Goal: Transaction & Acquisition: Register for event/course

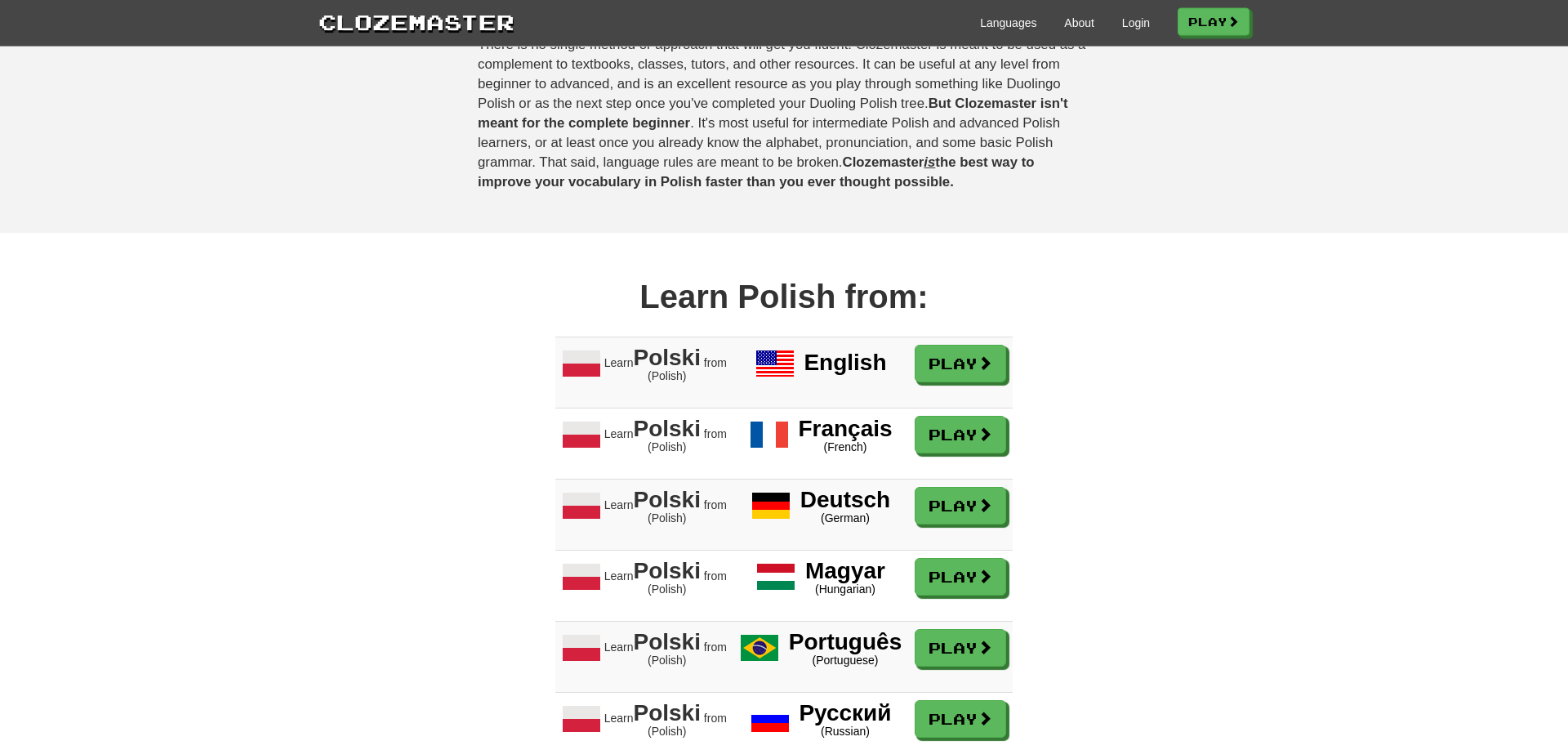
scroll to position [917, 0]
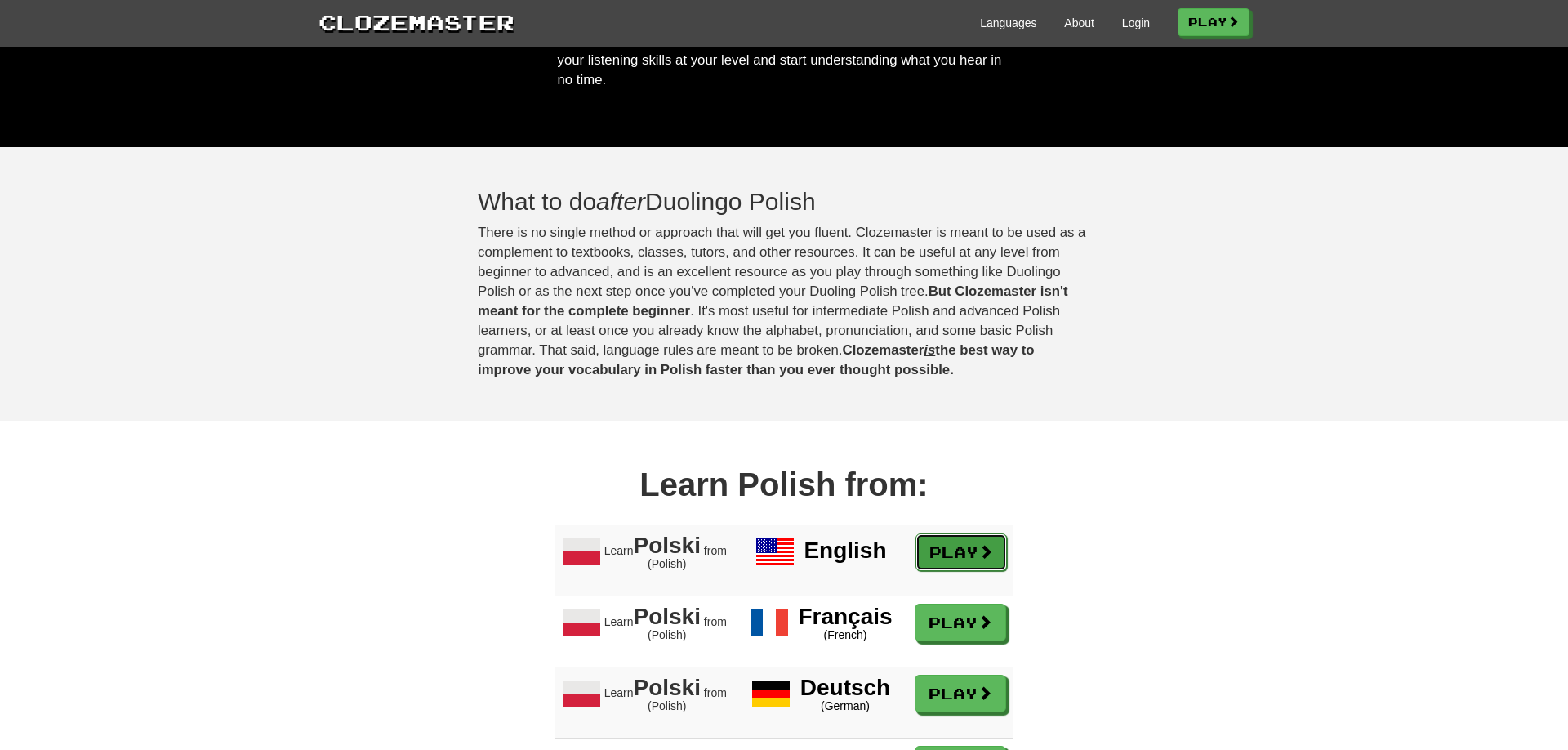
click at [979, 571] on link "Play" at bounding box center [961, 552] width 91 height 38
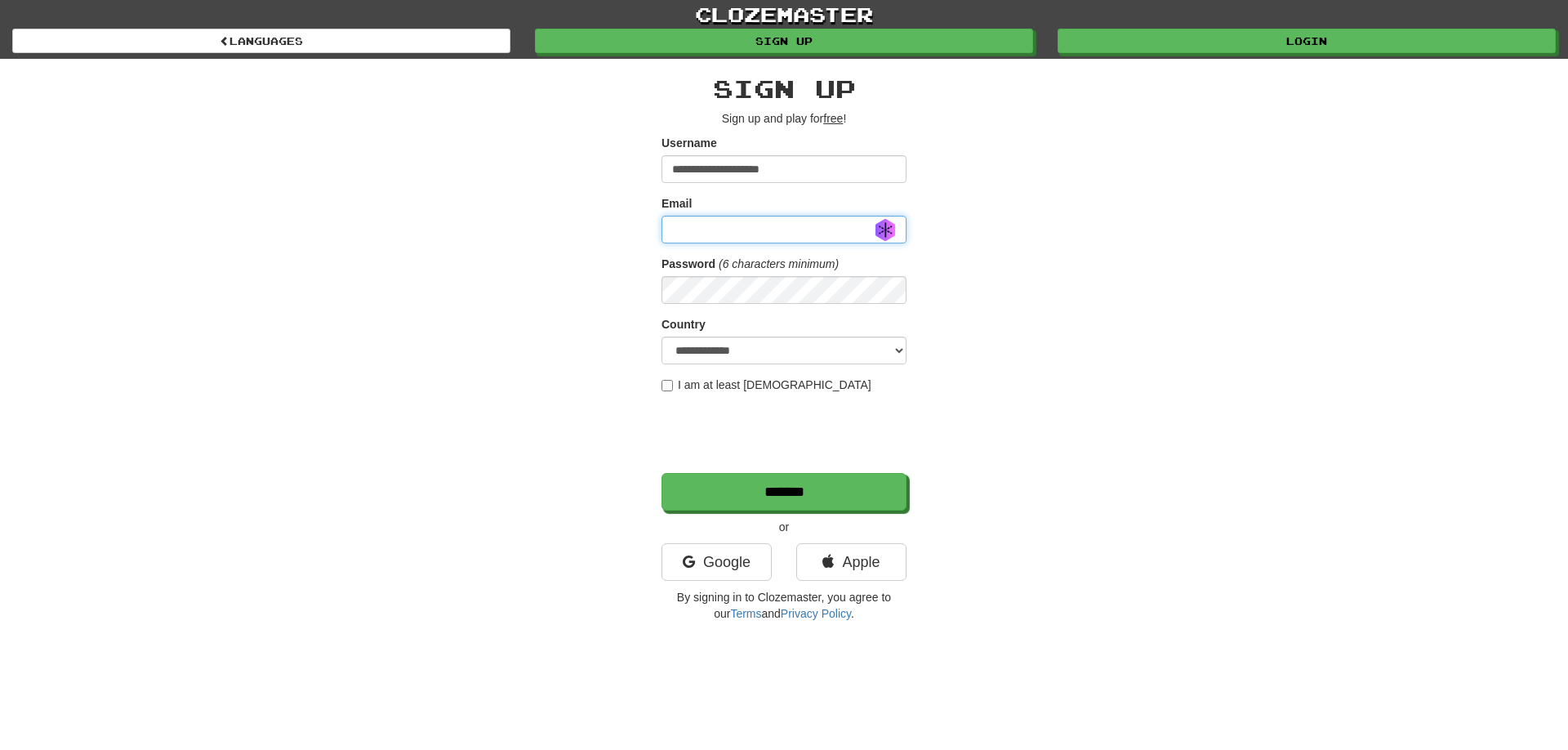
click at [731, 232] on input "Email" at bounding box center [784, 229] width 246 height 28
drag, startPoint x: 832, startPoint y: 169, endPoint x: 626, endPoint y: 160, distance: 206.2
click at [661, 160] on input "**********" at bounding box center [784, 168] width 246 height 28
type input "*******"
click at [883, 229] on input "Email" at bounding box center [784, 229] width 246 height 28
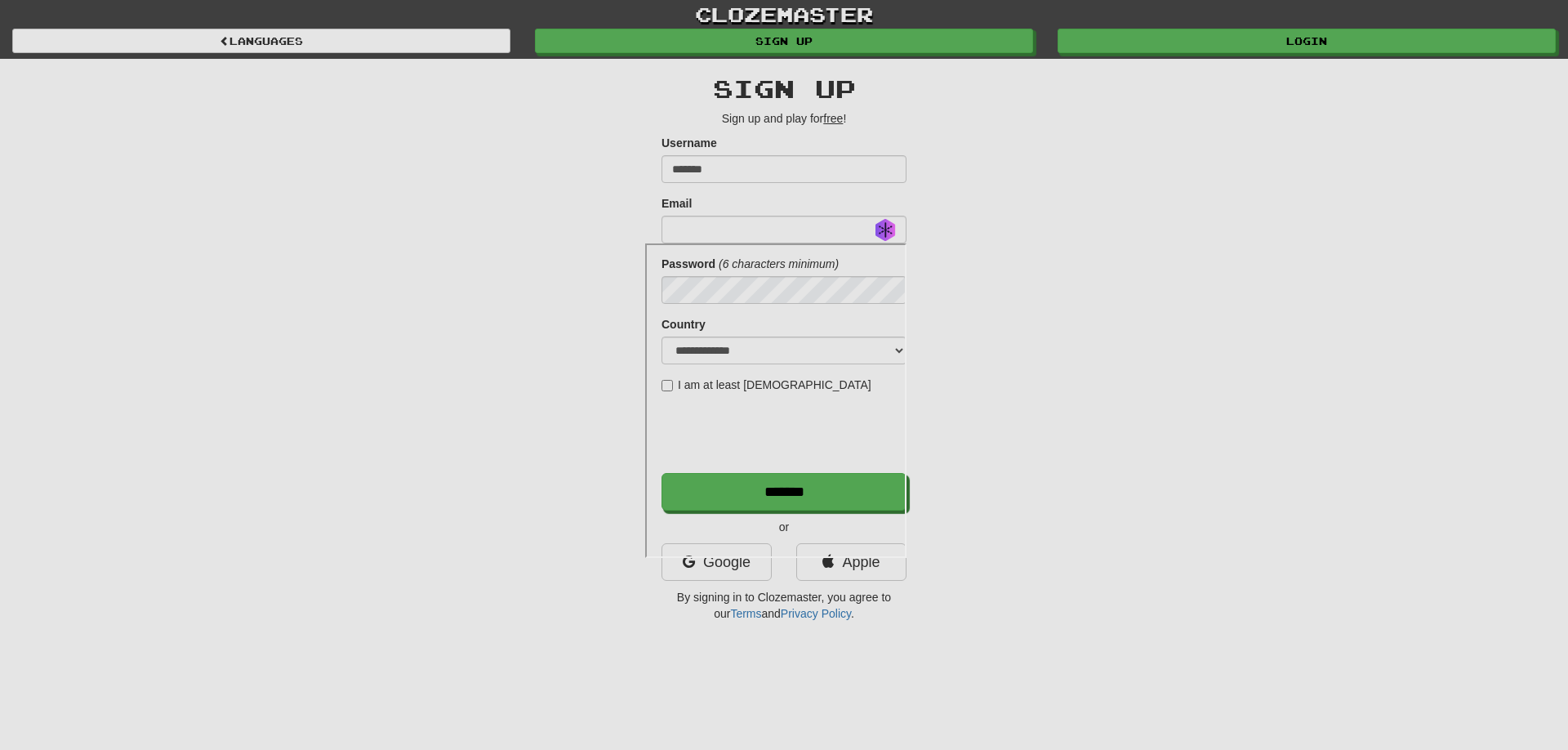
type input "**********"
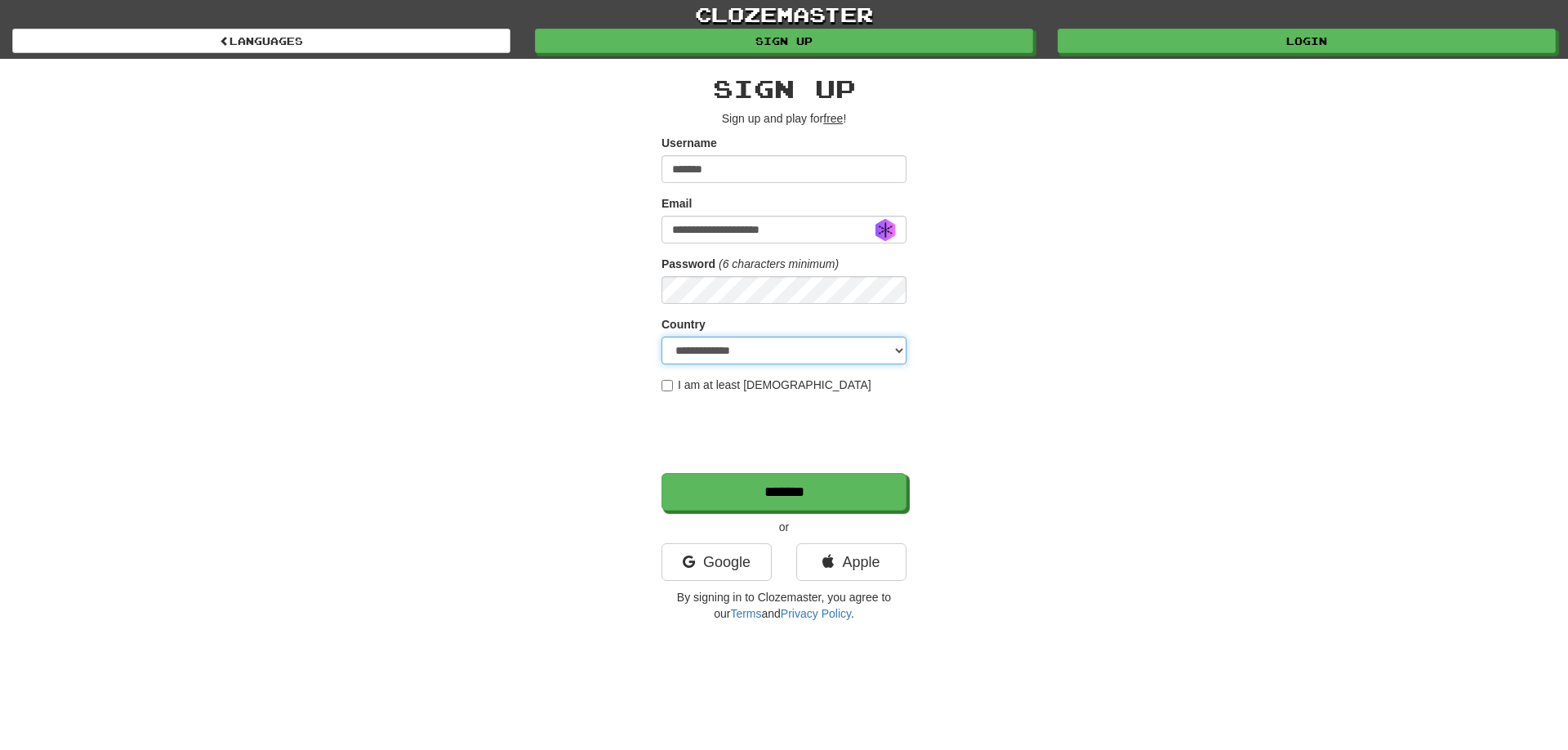
click at [661, 337] on select "**********" at bounding box center [784, 350] width 246 height 28
select select "**"
click option "*****" at bounding box center [0, 0] width 0 height 0
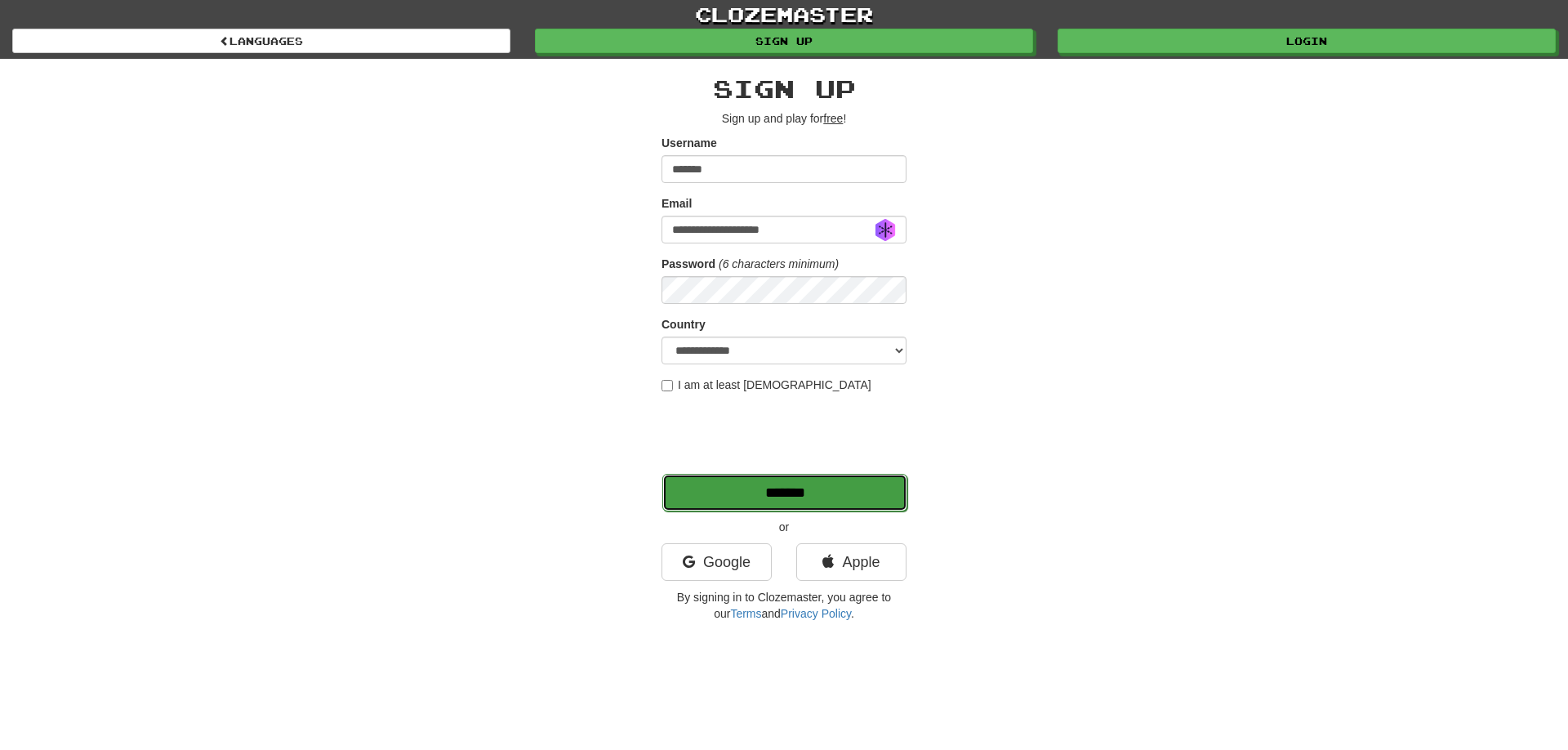
click at [806, 497] on input "*******" at bounding box center [785, 493] width 246 height 38
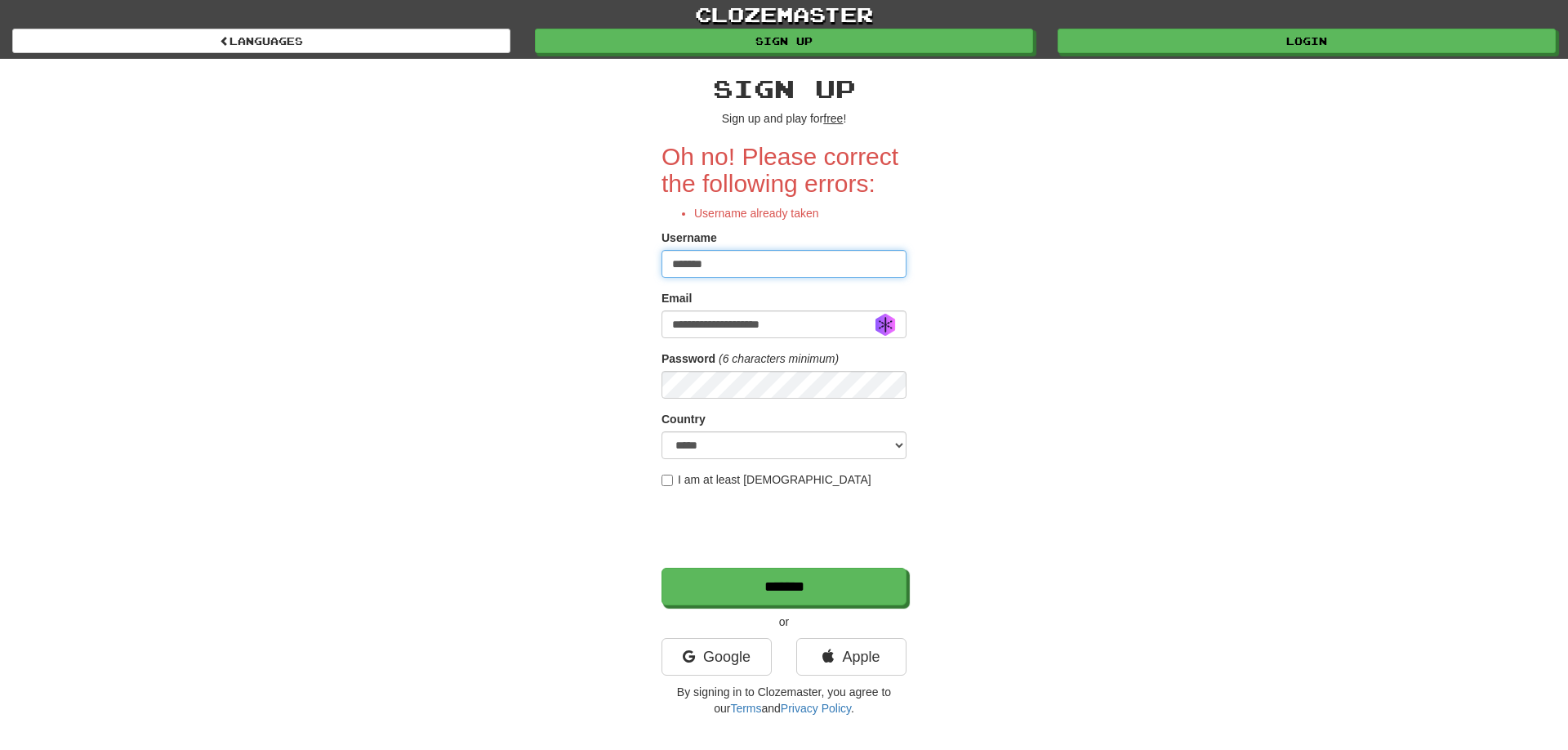
click at [751, 268] on input "*******" at bounding box center [784, 263] width 246 height 28
type input "********"
click at [995, 342] on div "**********" at bounding box center [784, 392] width 956 height 666
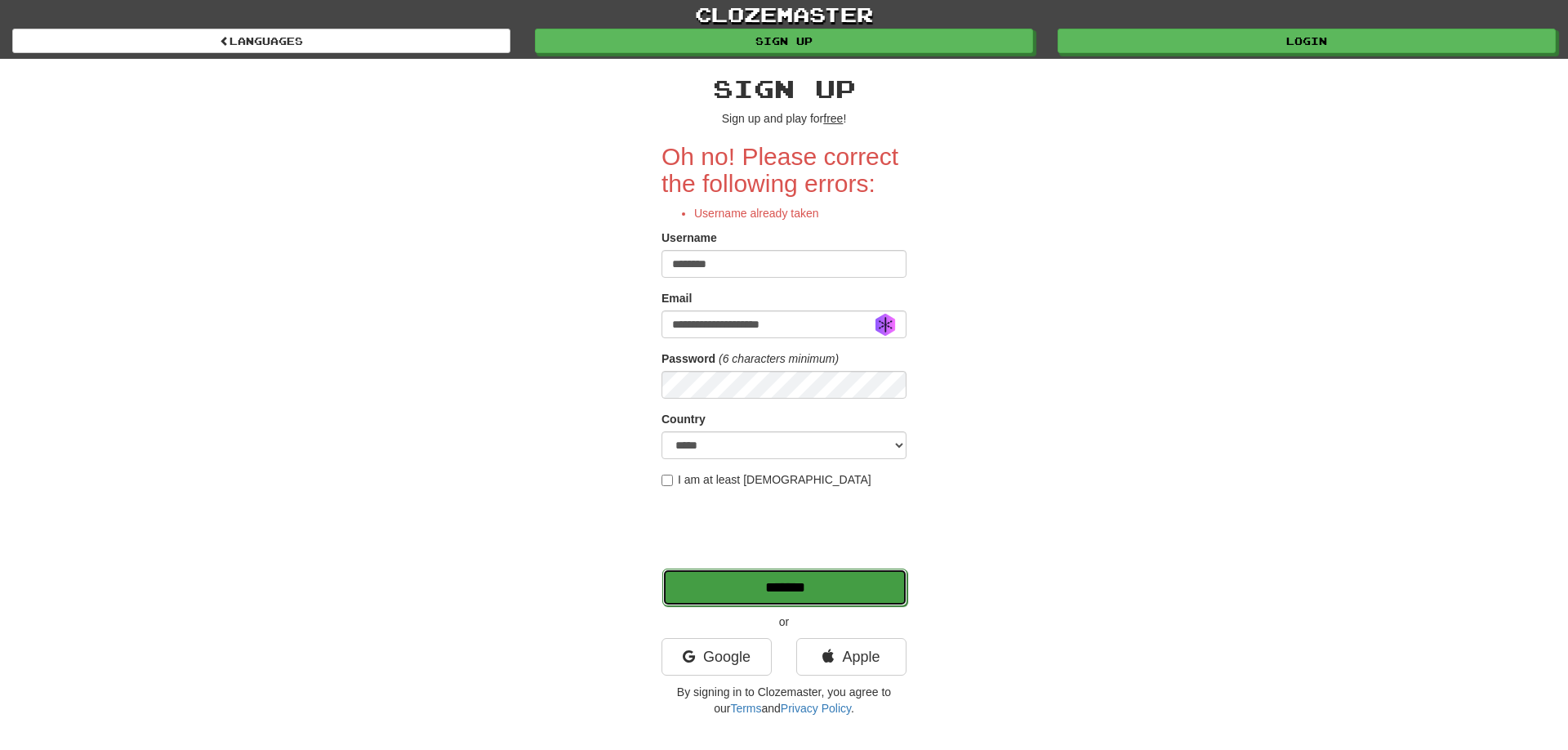
click at [790, 583] on input "*******" at bounding box center [785, 588] width 246 height 38
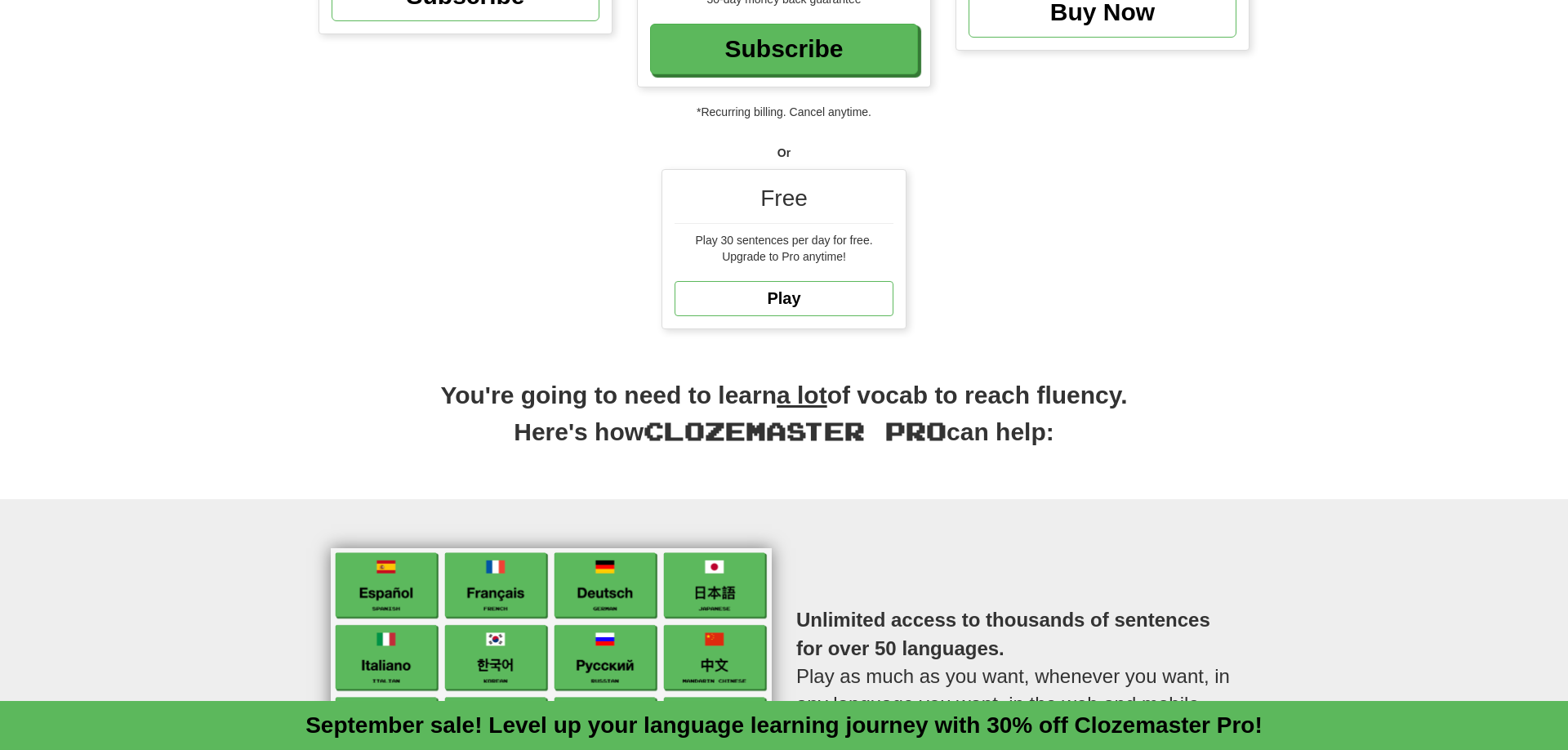
scroll to position [417, 0]
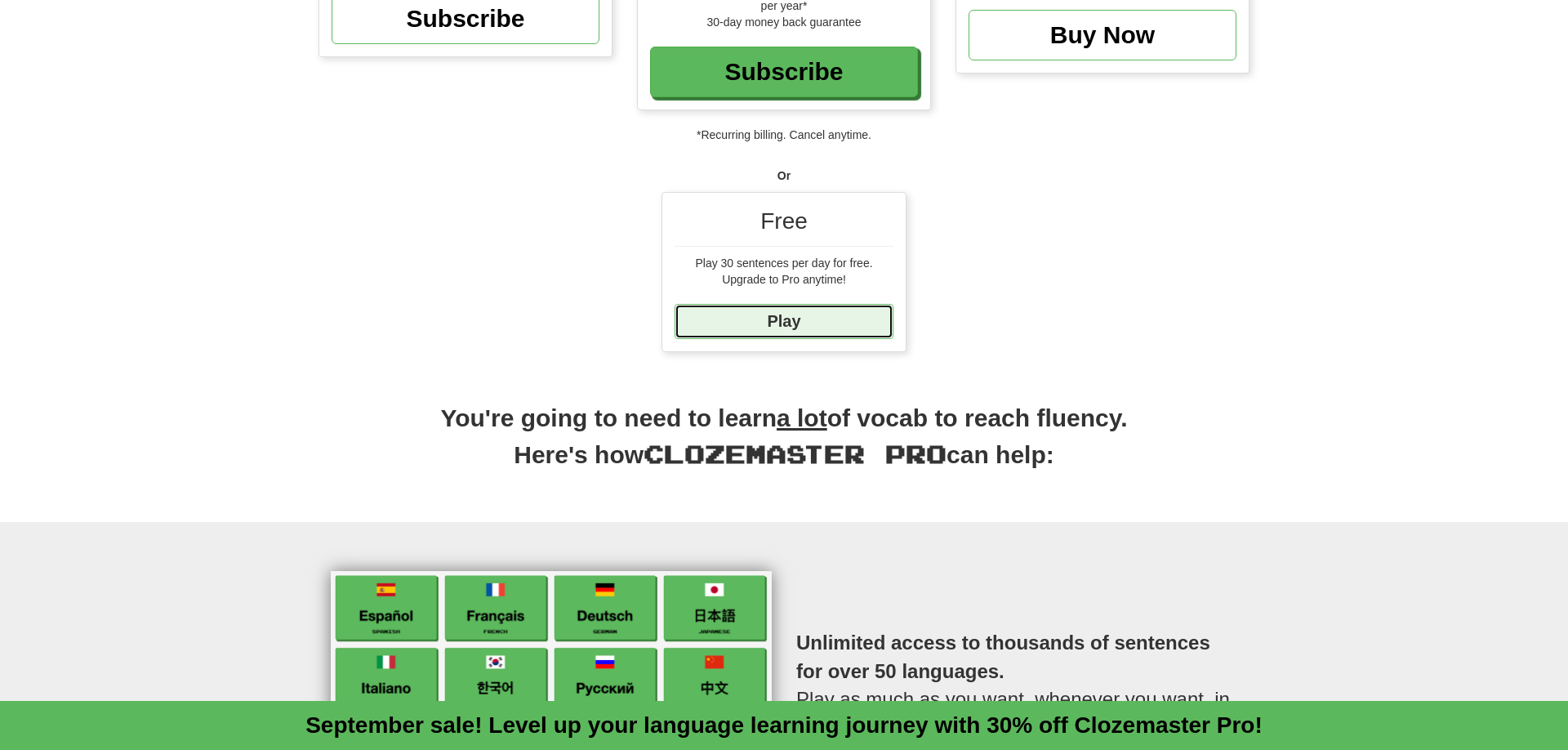
click at [788, 326] on link "Play" at bounding box center [784, 321] width 219 height 35
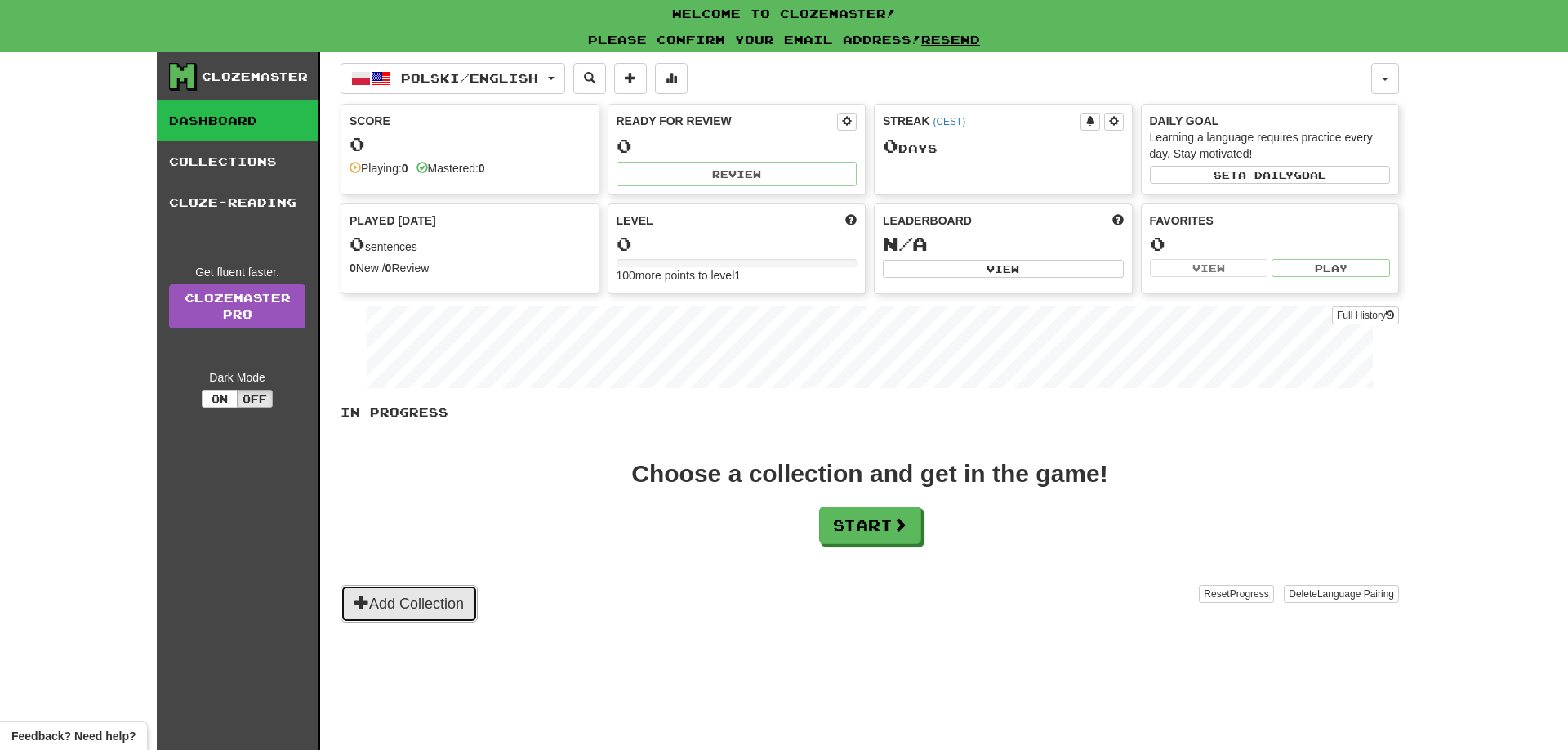
click at [430, 608] on button "Add Collection" at bounding box center [409, 604] width 137 height 38
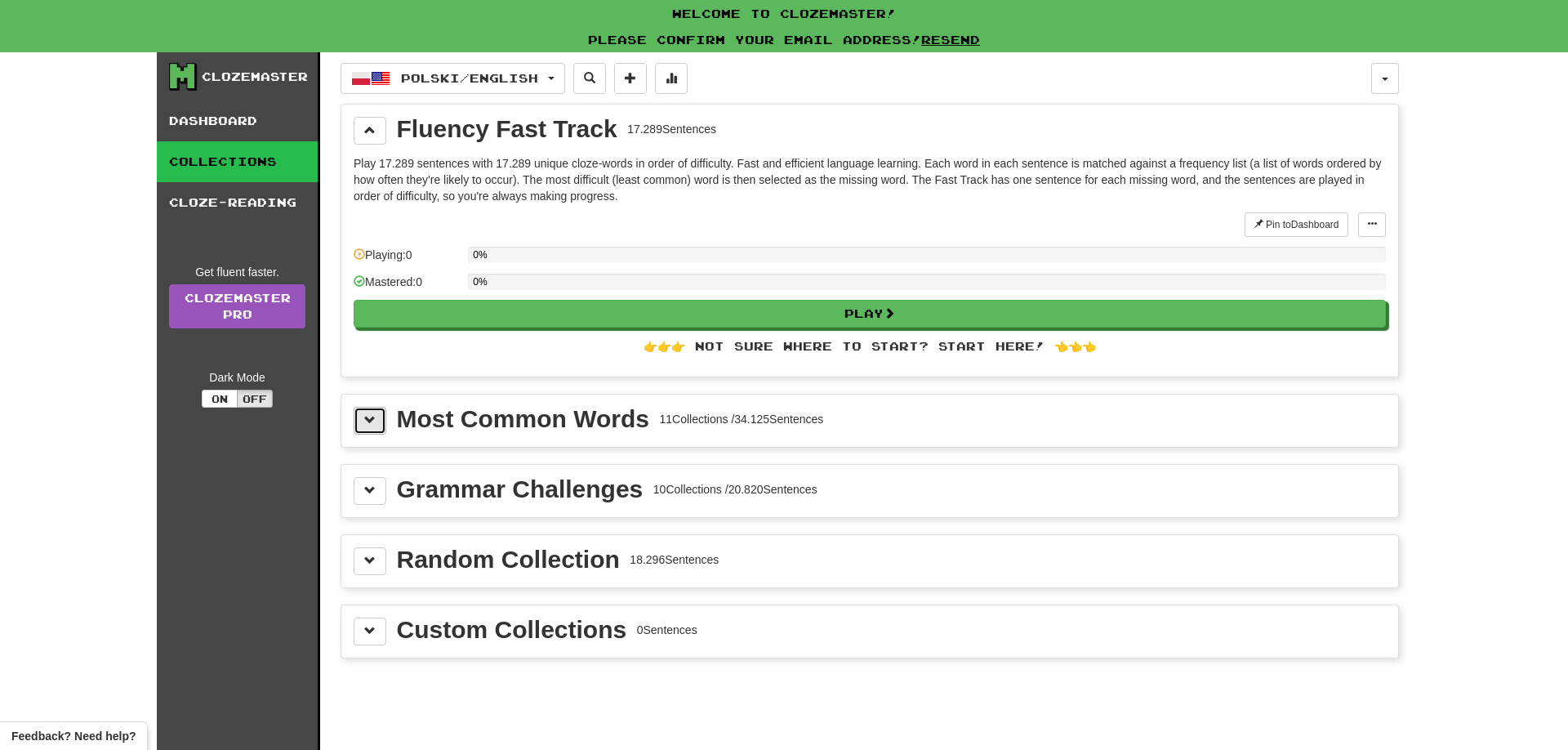
click at [364, 419] on button at bounding box center [370, 420] width 32 height 28
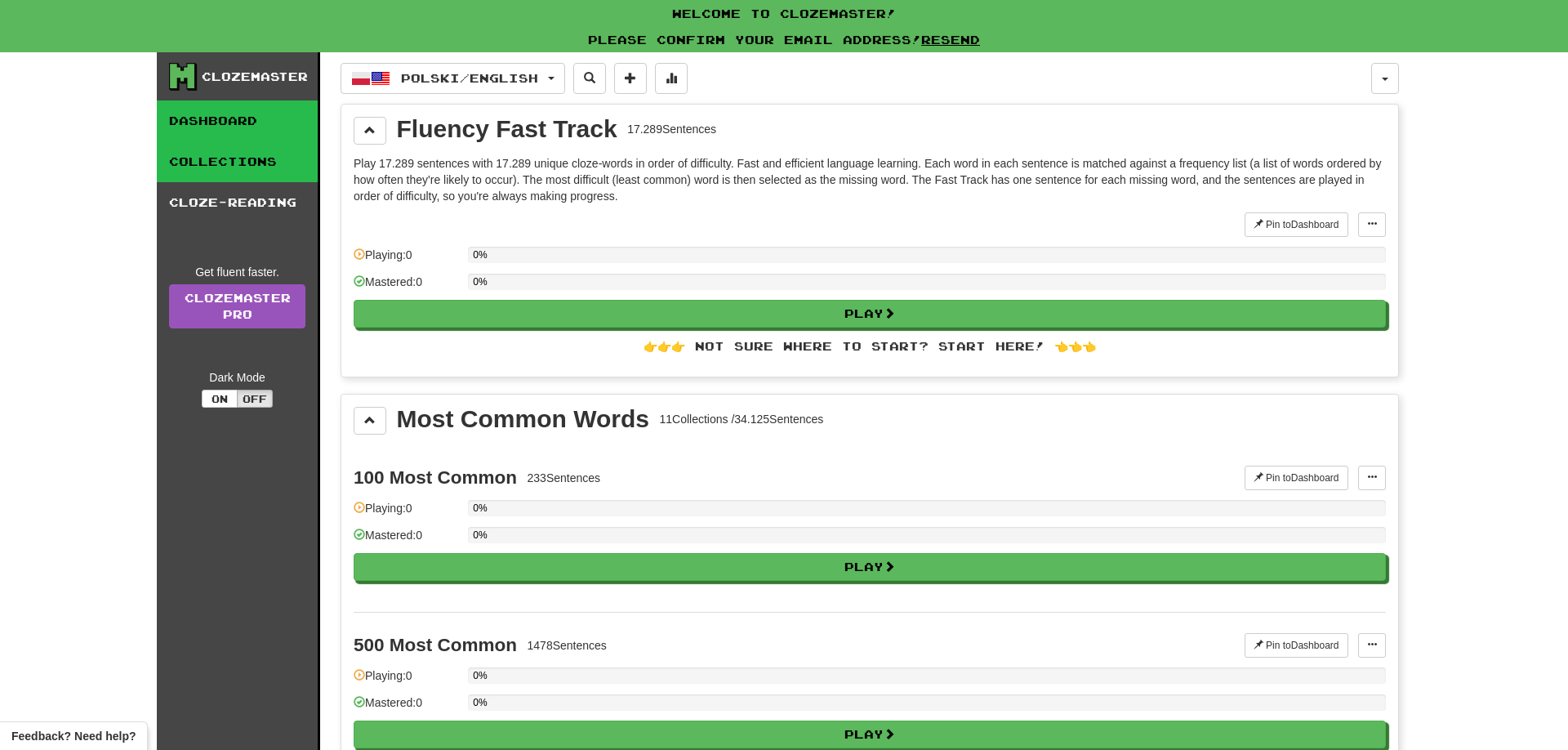
click at [263, 132] on link "Dashboard" at bounding box center [237, 121] width 161 height 41
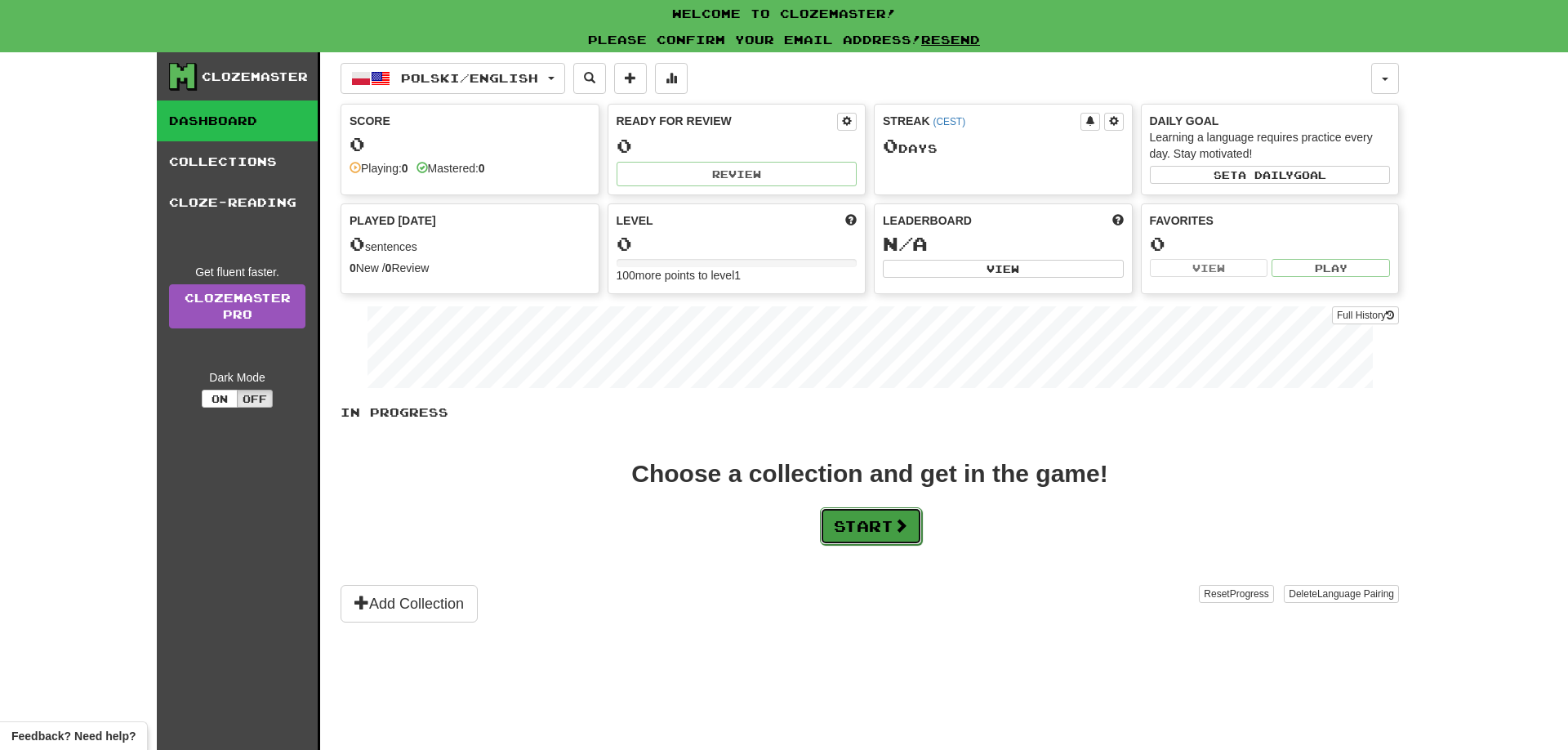
click at [884, 532] on button "Start" at bounding box center [871, 526] width 102 height 38
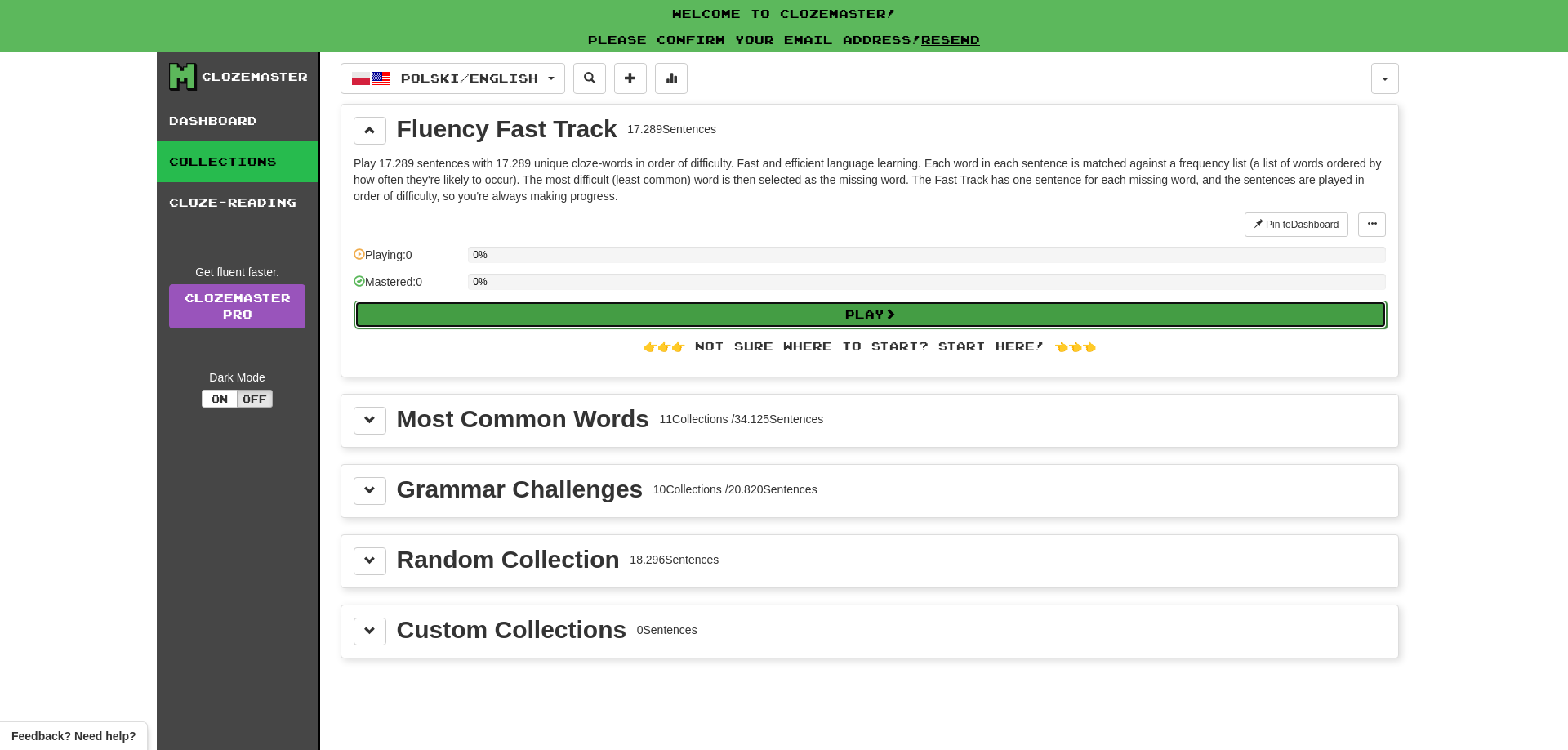
click at [858, 315] on button "Play" at bounding box center [871, 315] width 1032 height 28
select select "**"
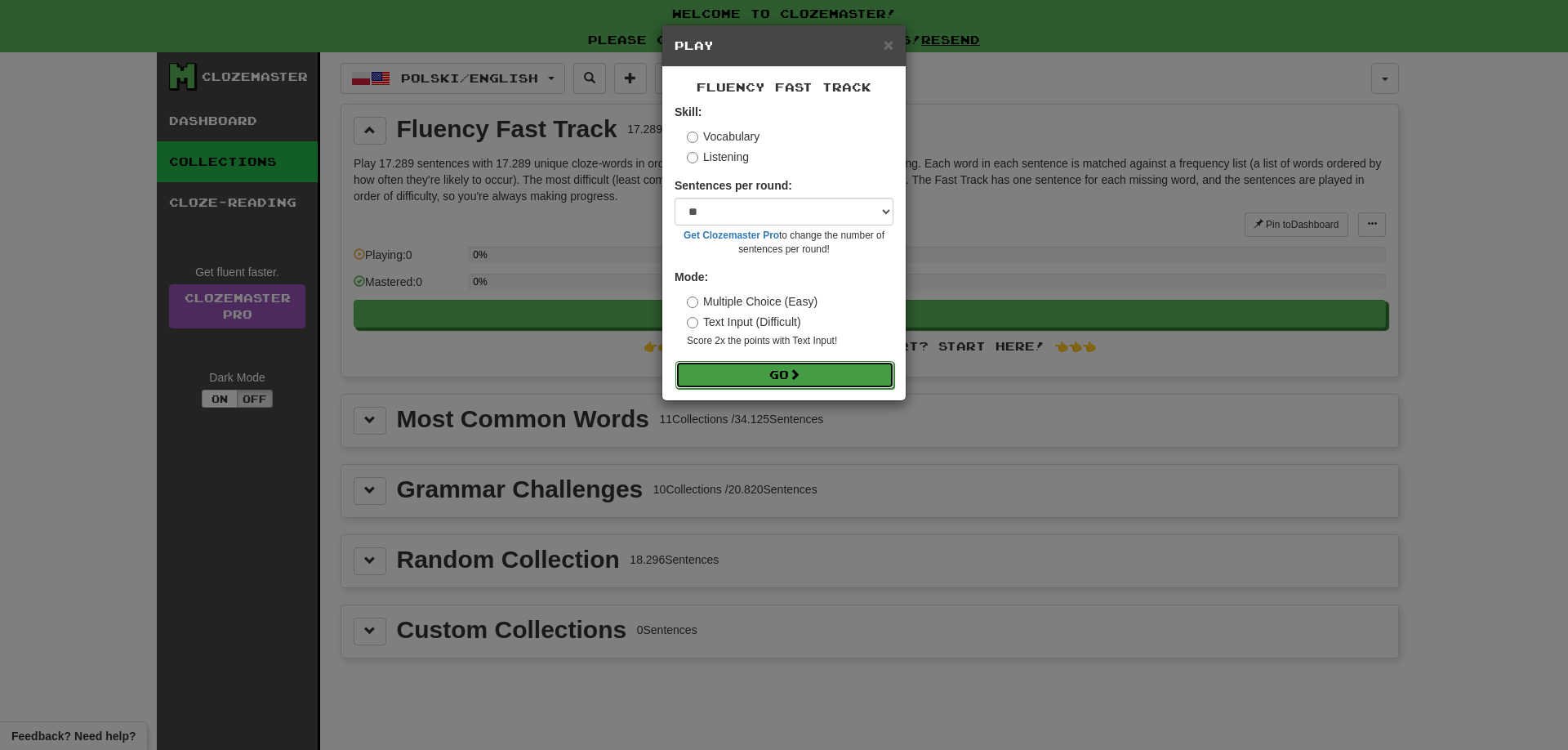
click at [811, 370] on button "Go" at bounding box center [785, 375] width 219 height 28
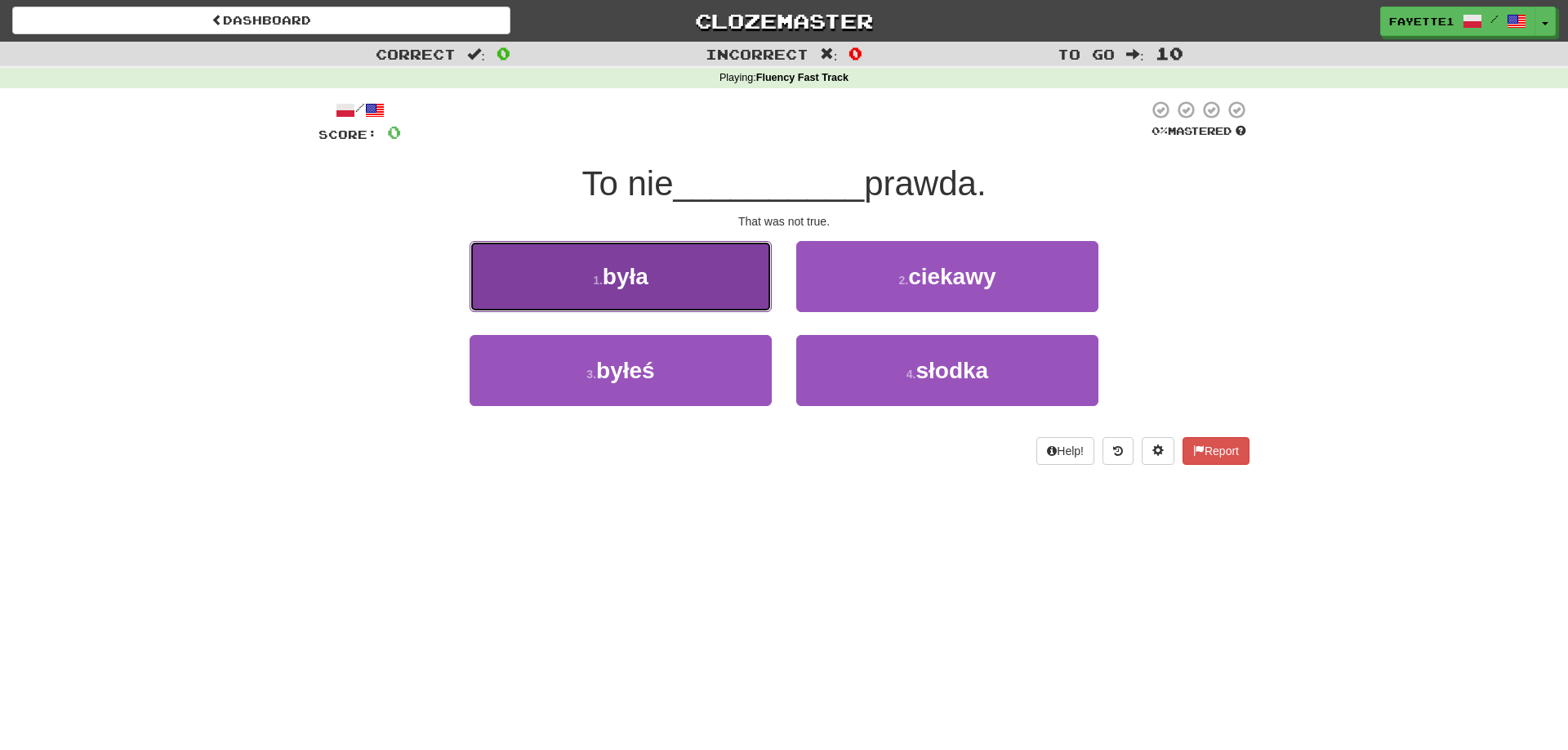
click at [645, 287] on span "była" at bounding box center [625, 276] width 46 height 25
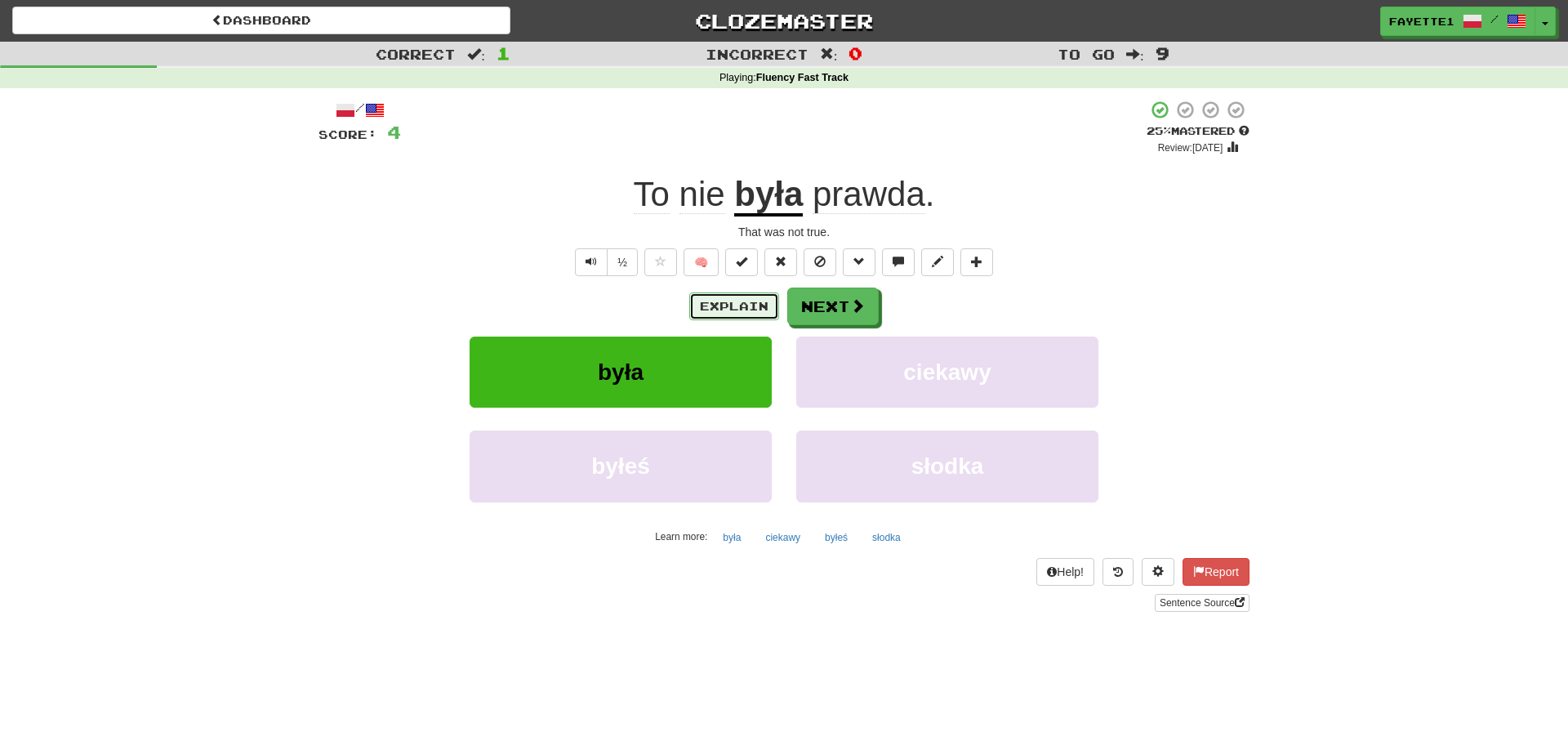
click at [741, 310] on button "Explain" at bounding box center [734, 306] width 90 height 28
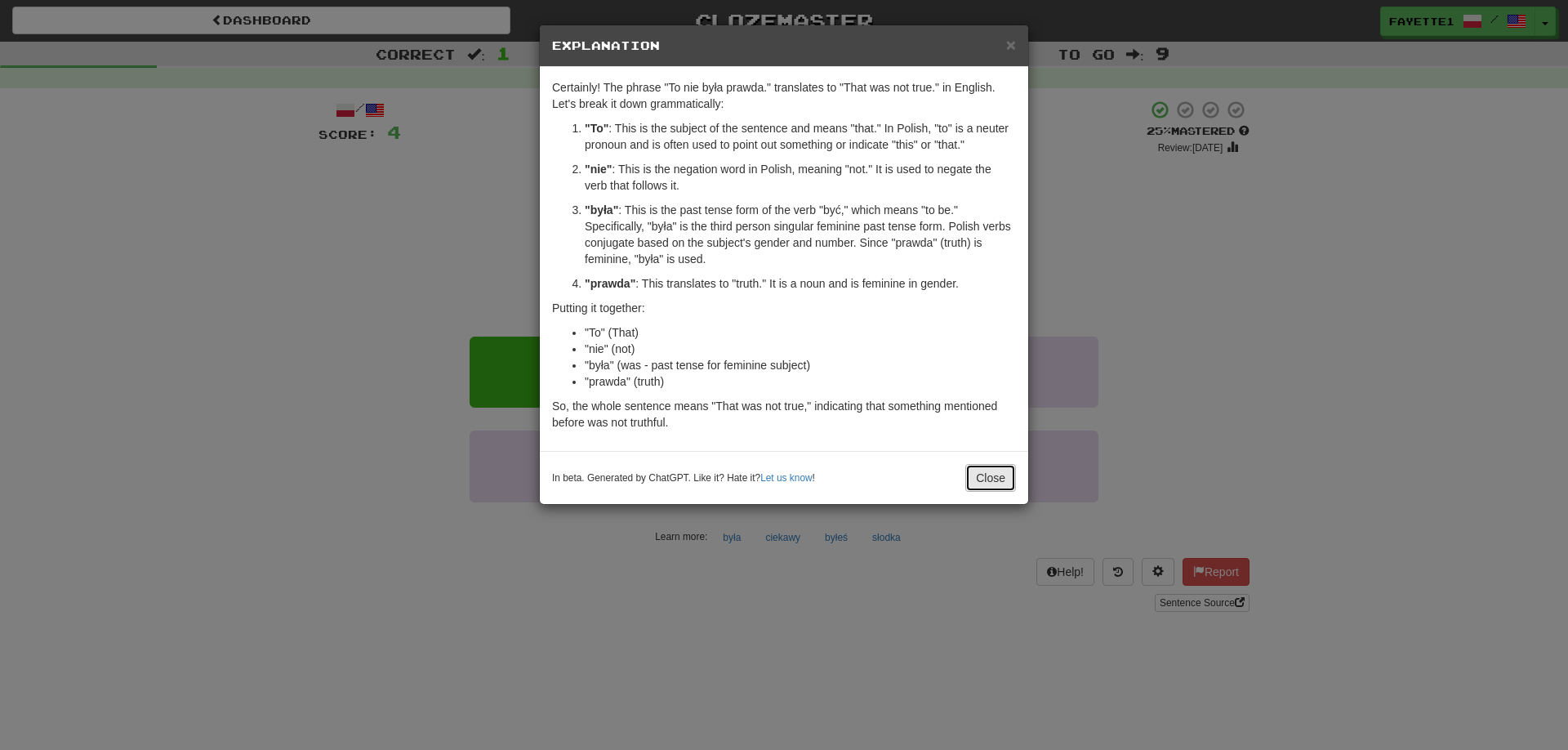
click at [987, 472] on button "Close" at bounding box center [991, 478] width 51 height 28
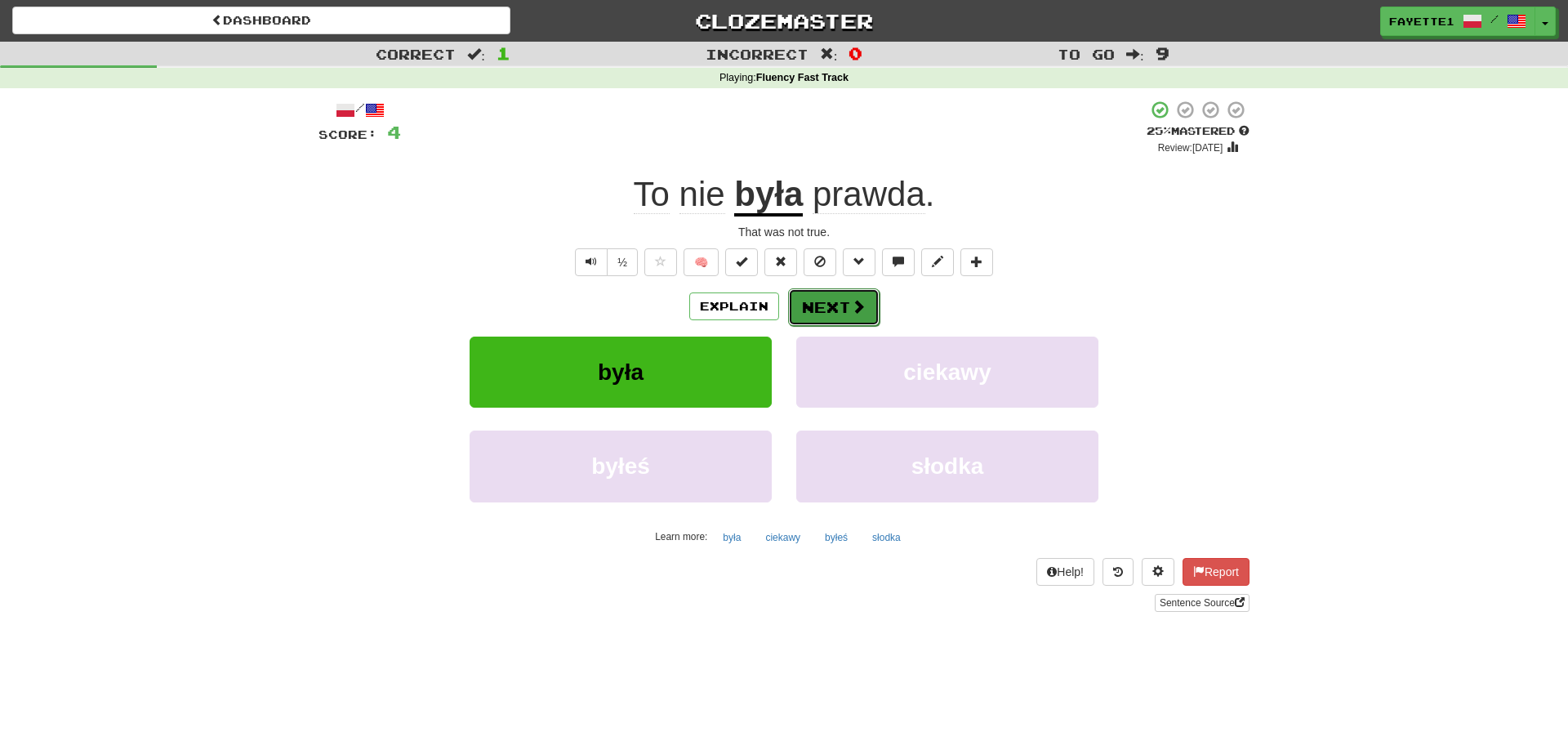
click at [832, 303] on button "Next" at bounding box center [834, 307] width 91 height 38
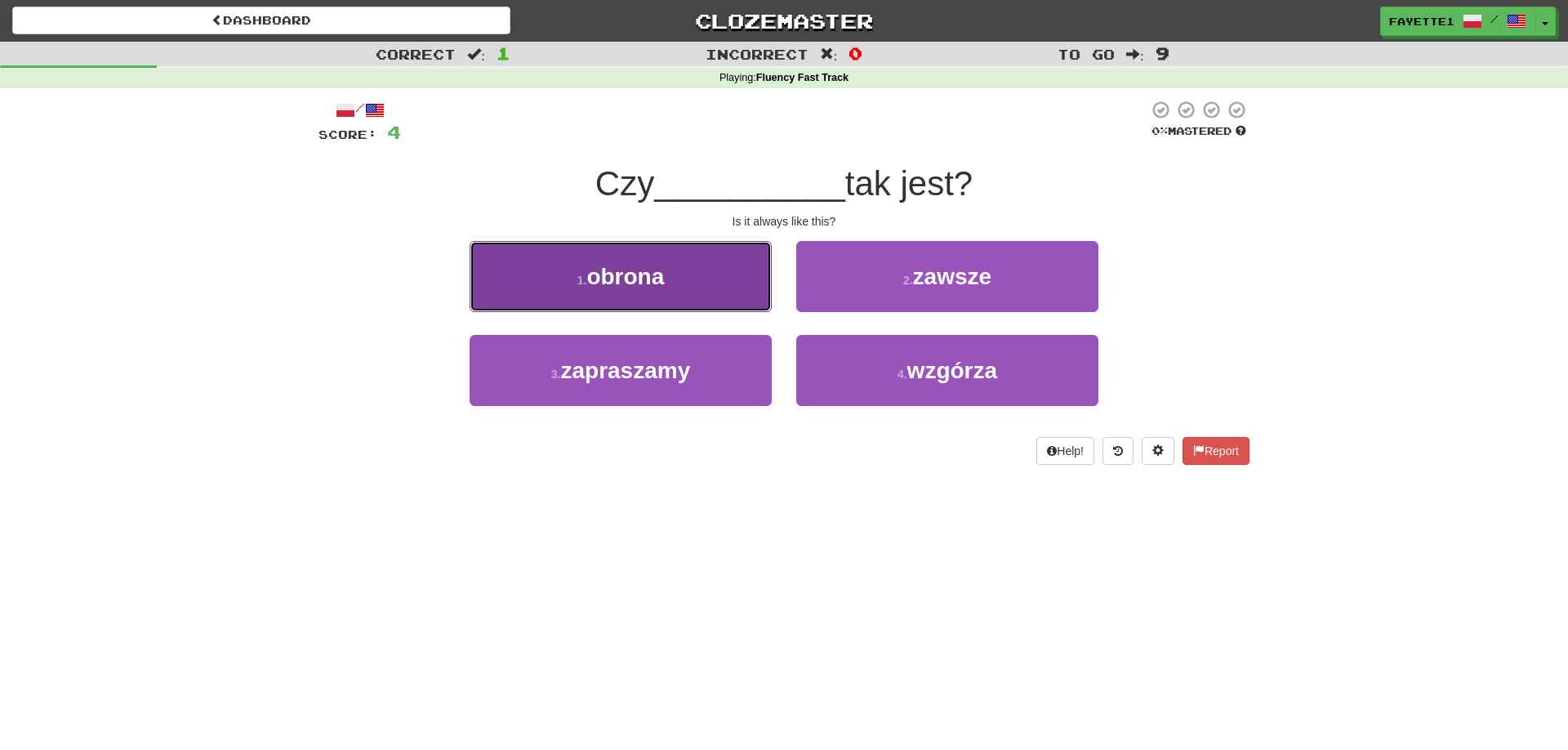
click at [664, 280] on span "obrona" at bounding box center [625, 276] width 78 height 25
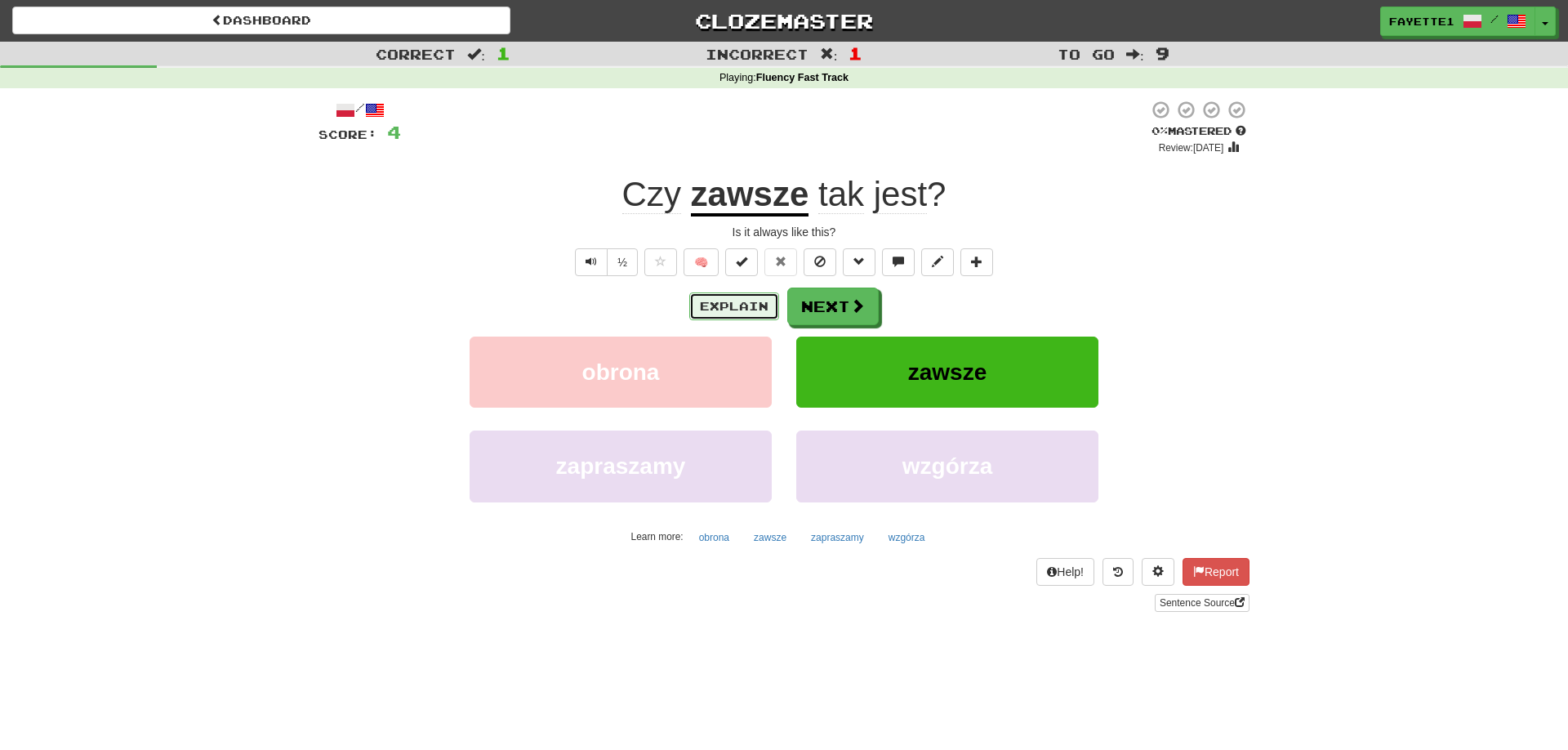
click at [739, 302] on button "Explain" at bounding box center [734, 306] width 90 height 28
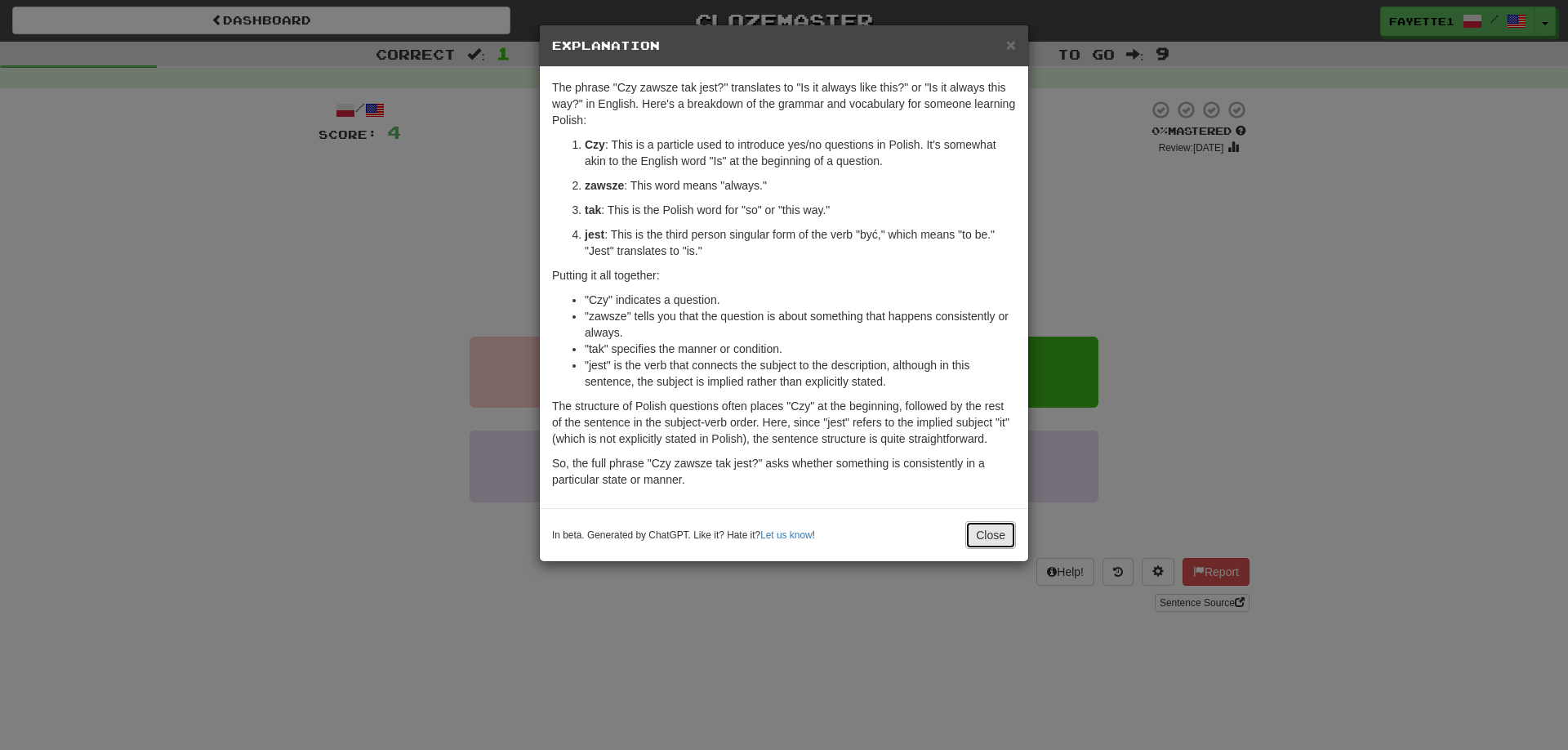
click at [1004, 532] on button "Close" at bounding box center [991, 535] width 51 height 28
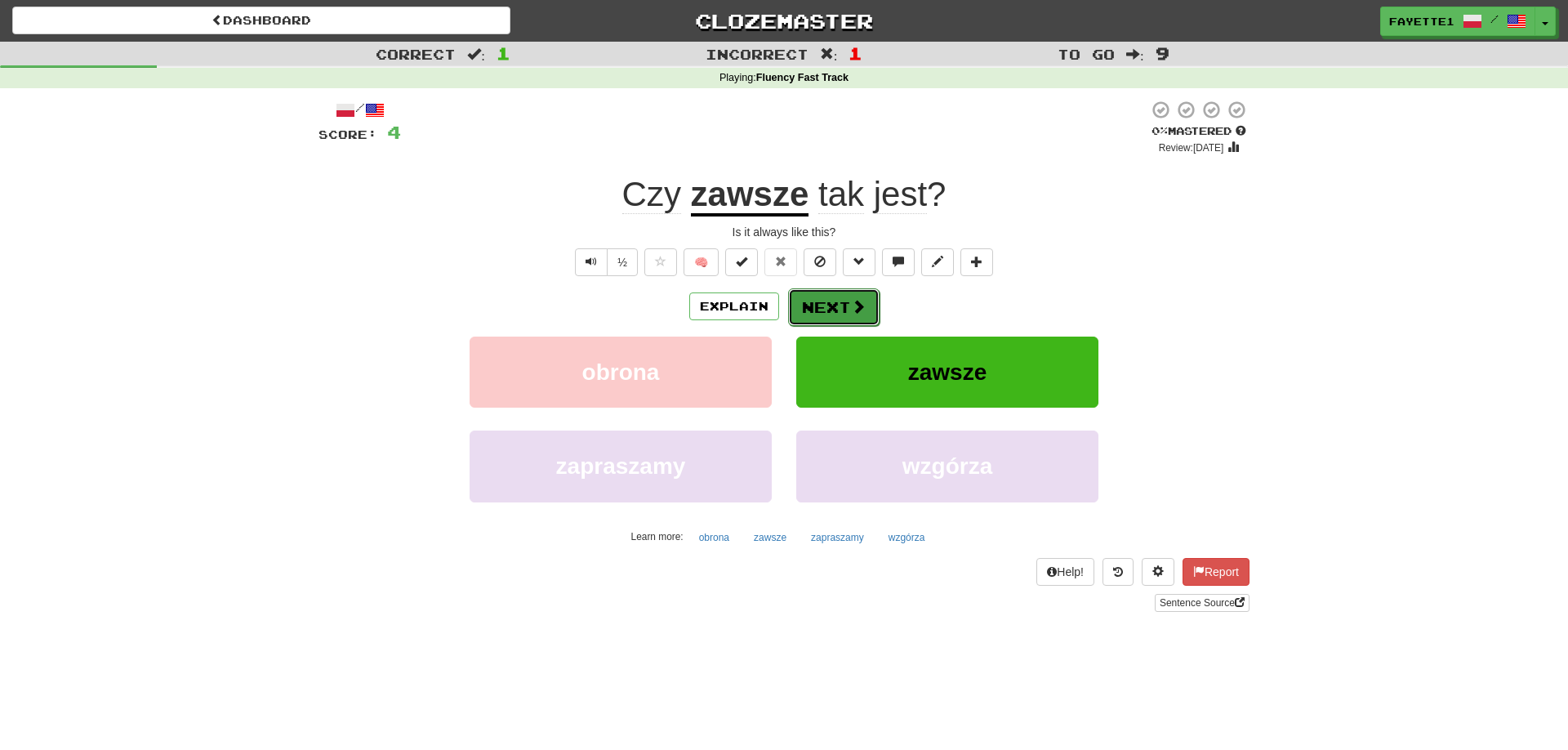
click at [849, 306] on button "Next" at bounding box center [834, 307] width 91 height 38
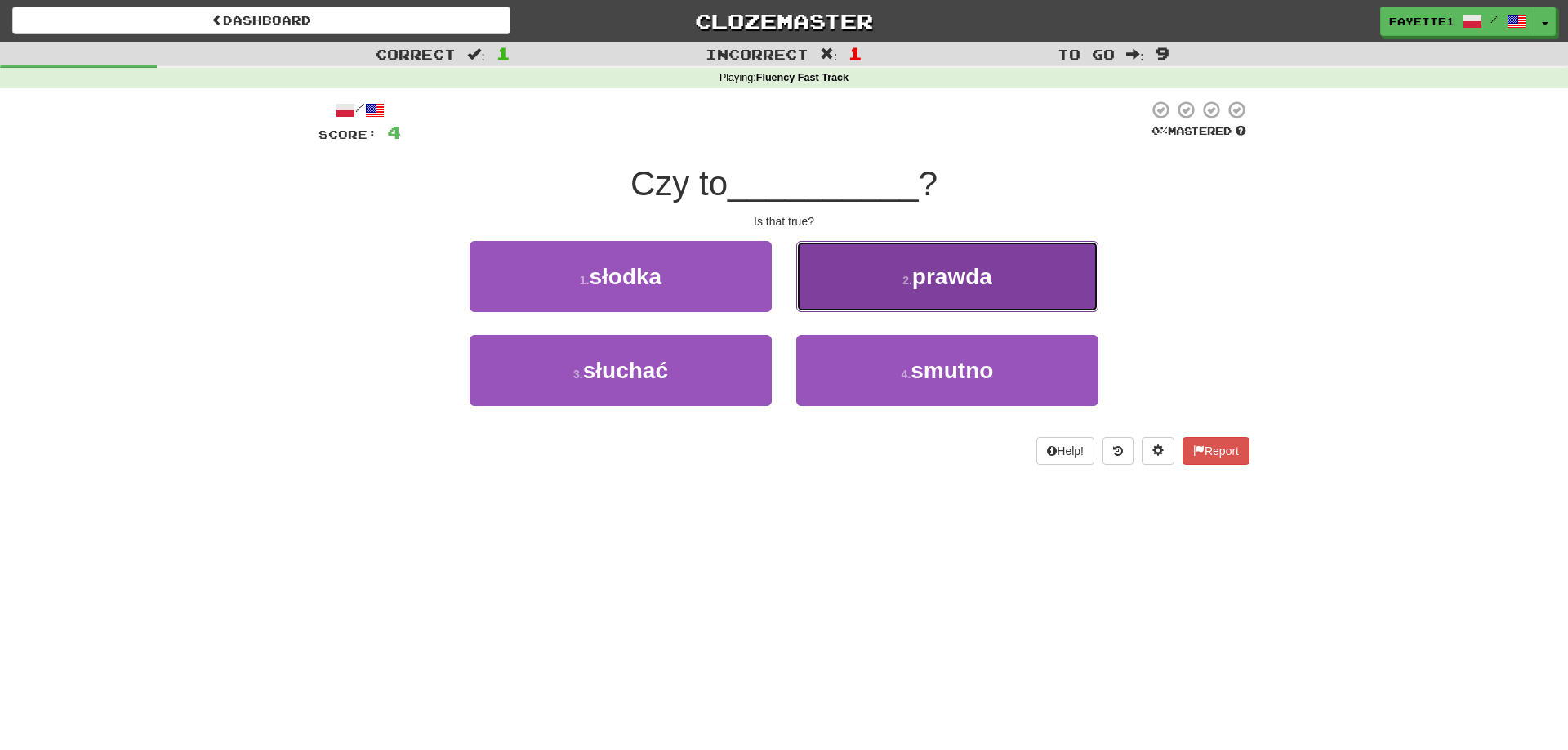
click at [918, 279] on span "prawda" at bounding box center [952, 276] width 80 height 25
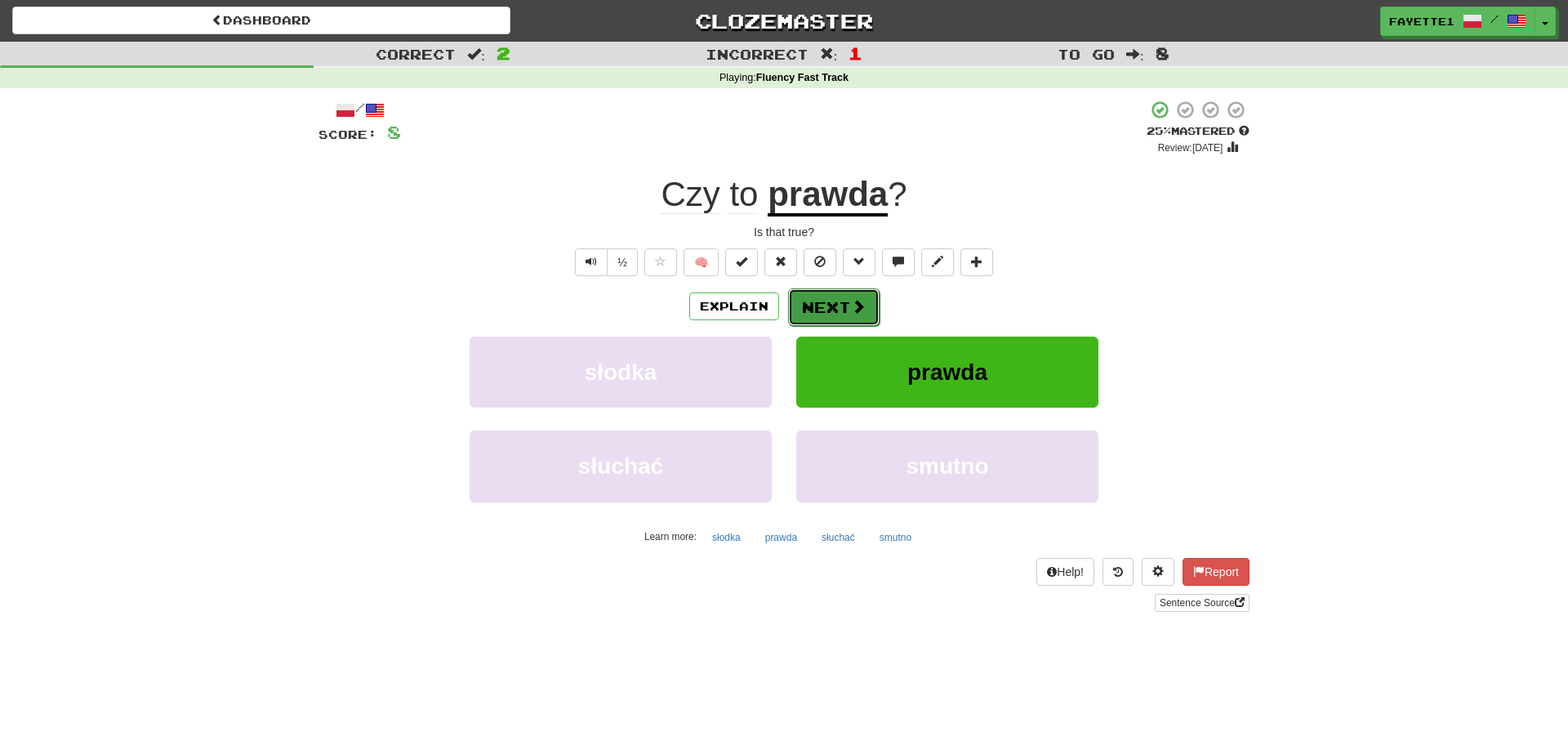
click at [827, 304] on button "Next" at bounding box center [834, 307] width 91 height 38
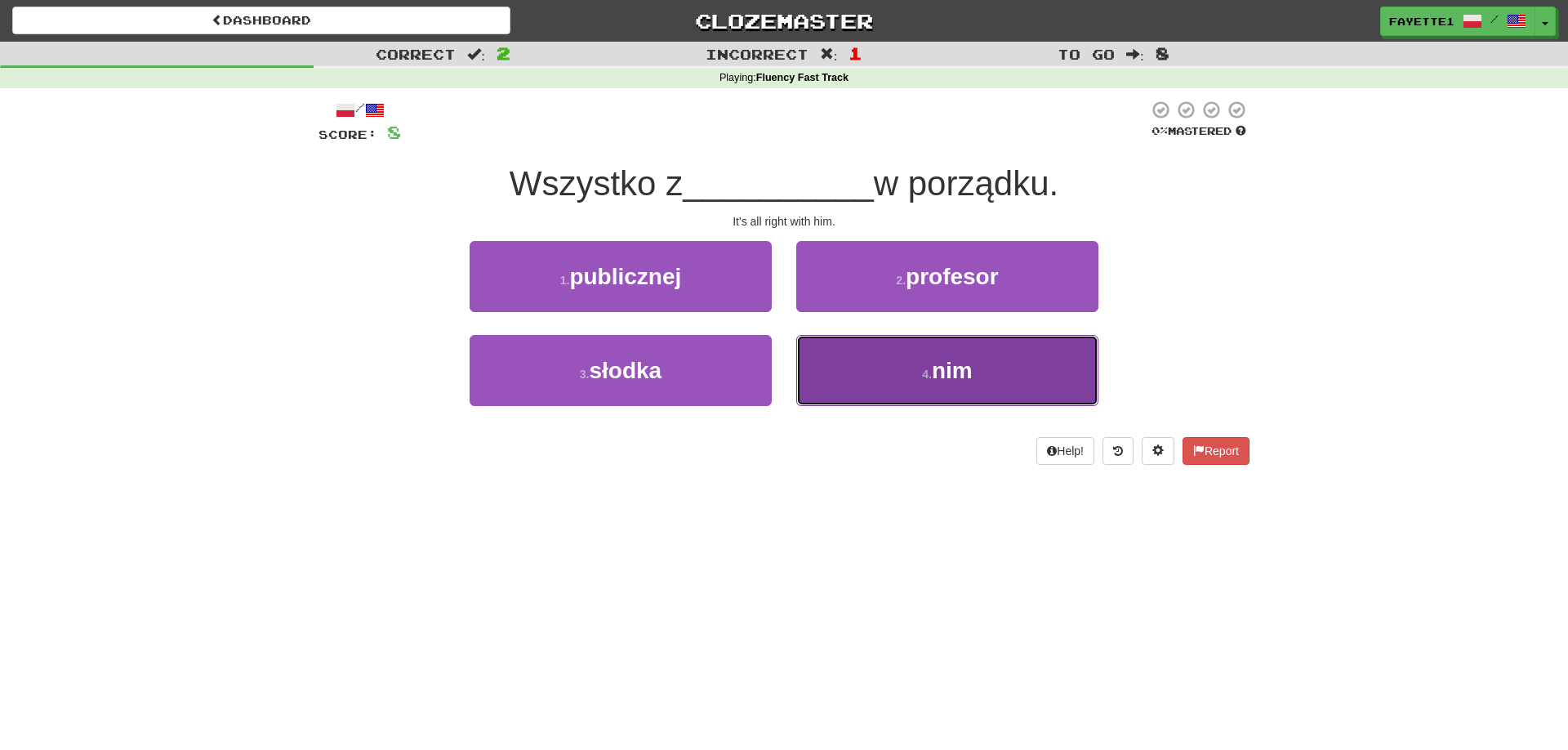
click at [891, 364] on button "4 . nim" at bounding box center [947, 370] width 302 height 71
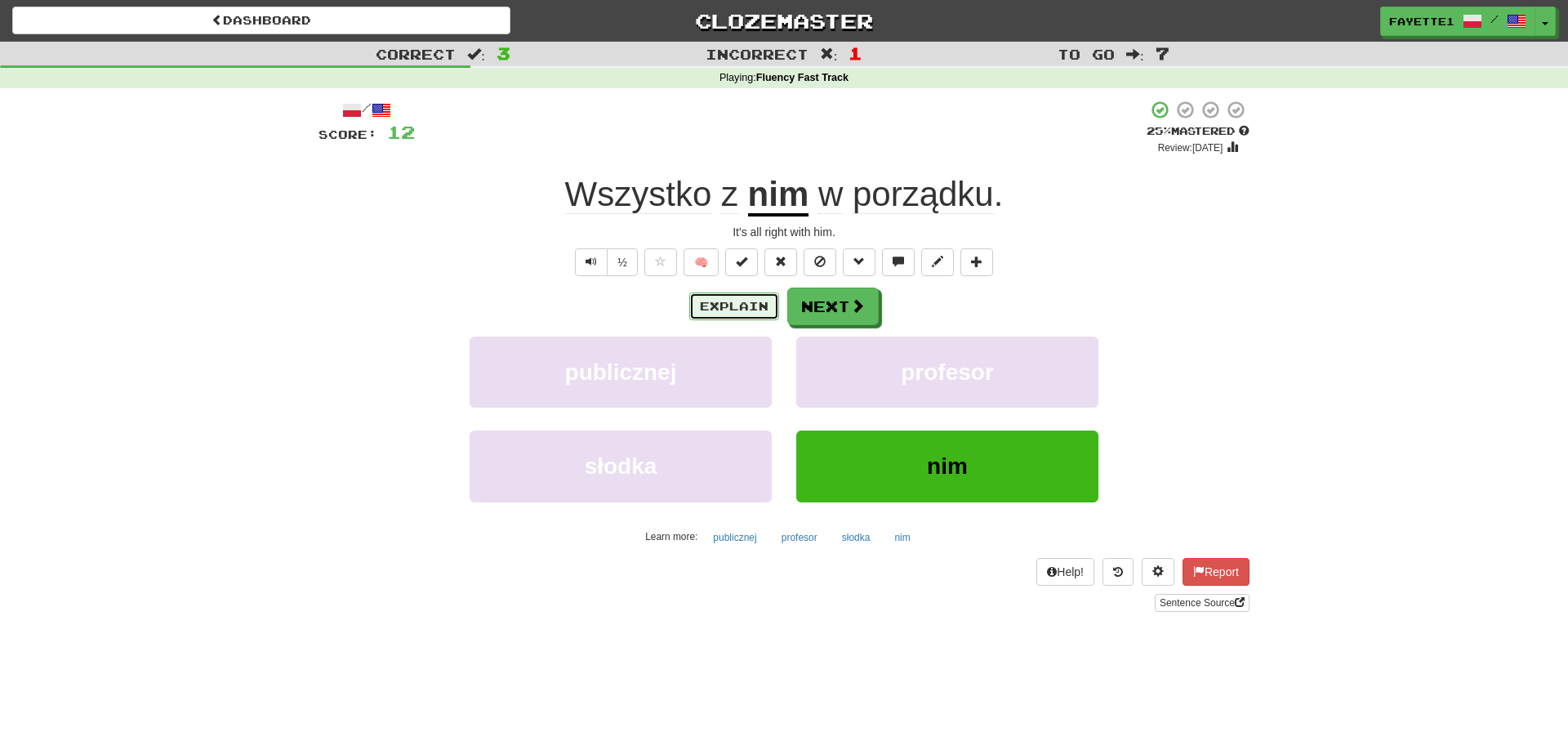
click at [742, 313] on button "Explain" at bounding box center [734, 306] width 90 height 28
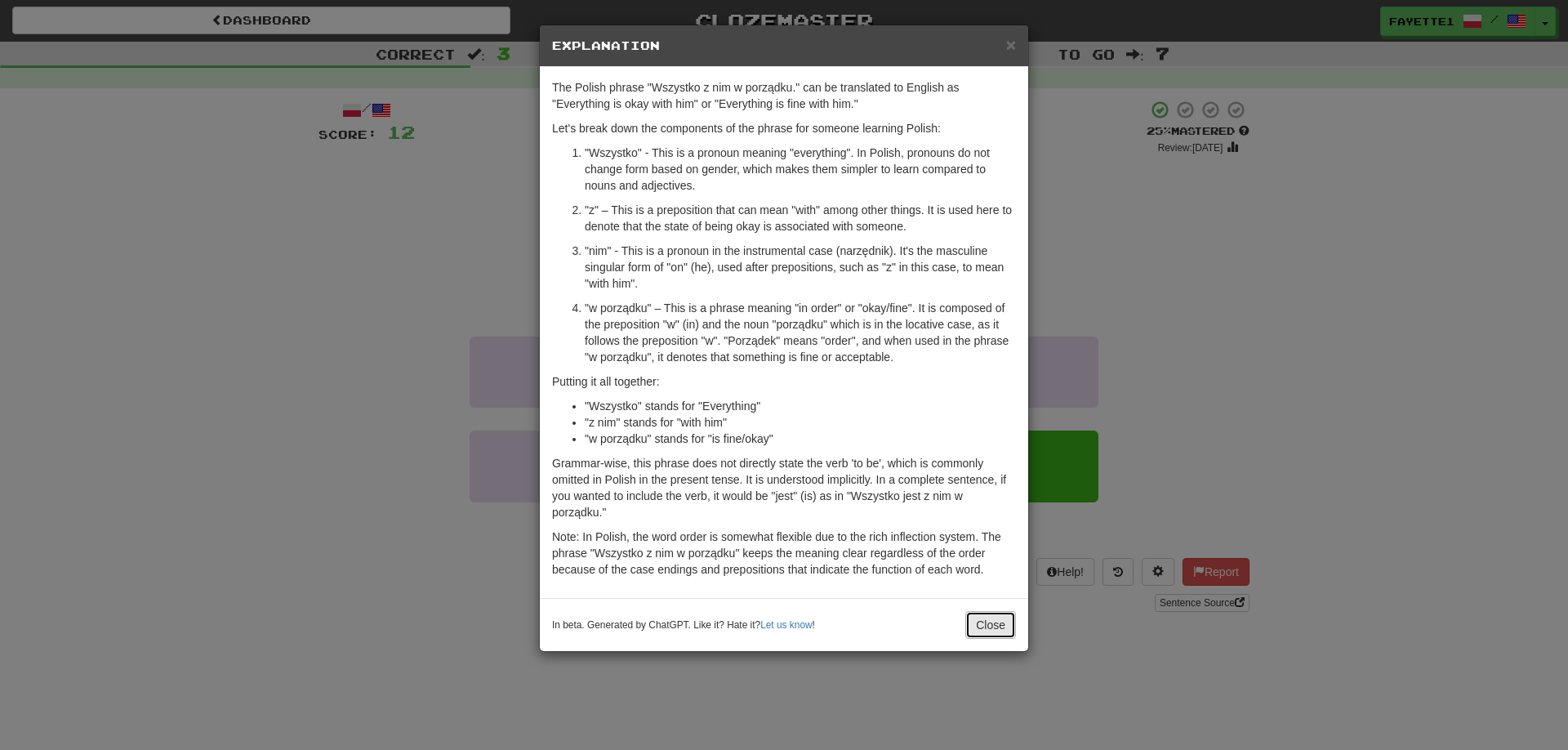
click at [996, 616] on button "Close" at bounding box center [991, 625] width 51 height 28
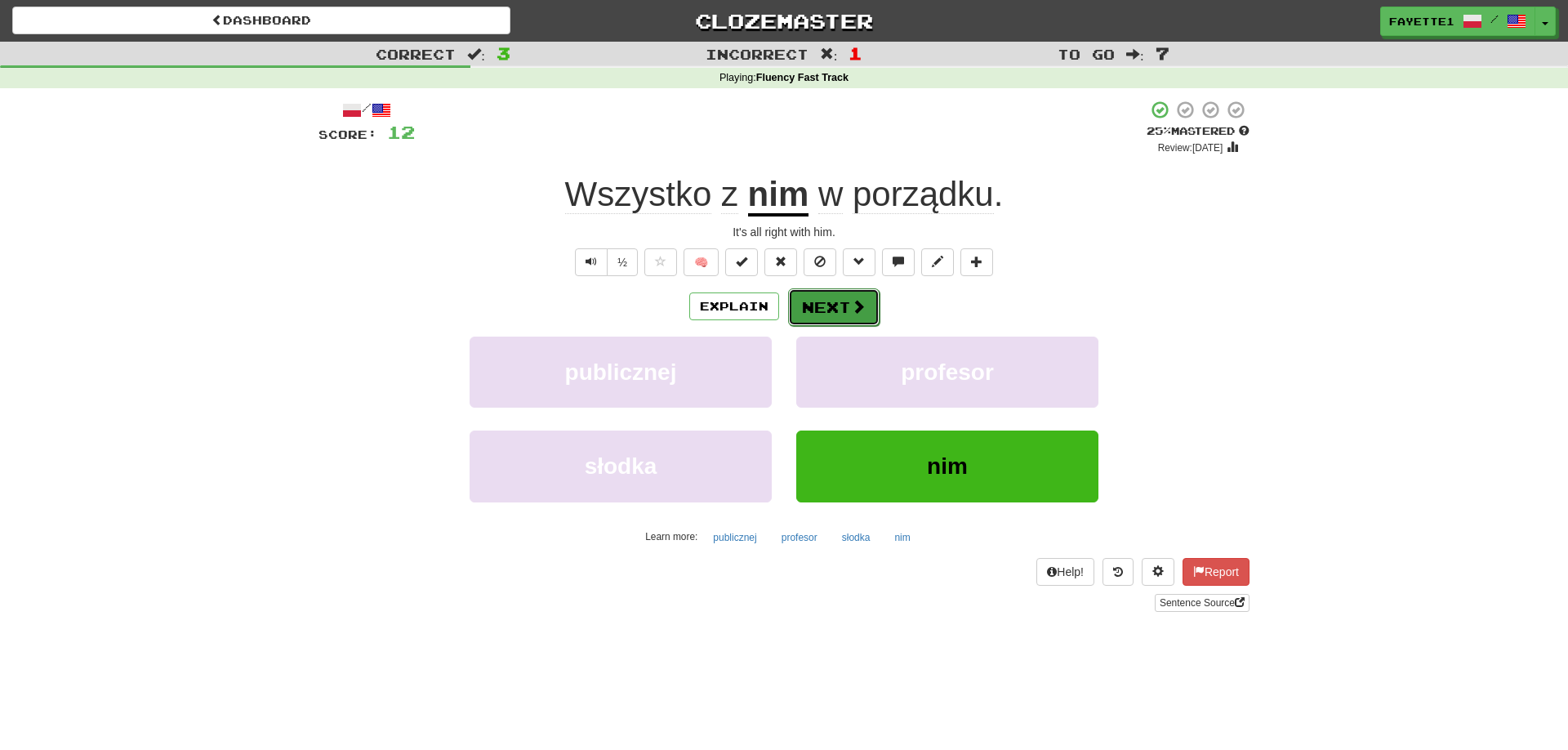
click at [828, 310] on button "Next" at bounding box center [834, 307] width 91 height 38
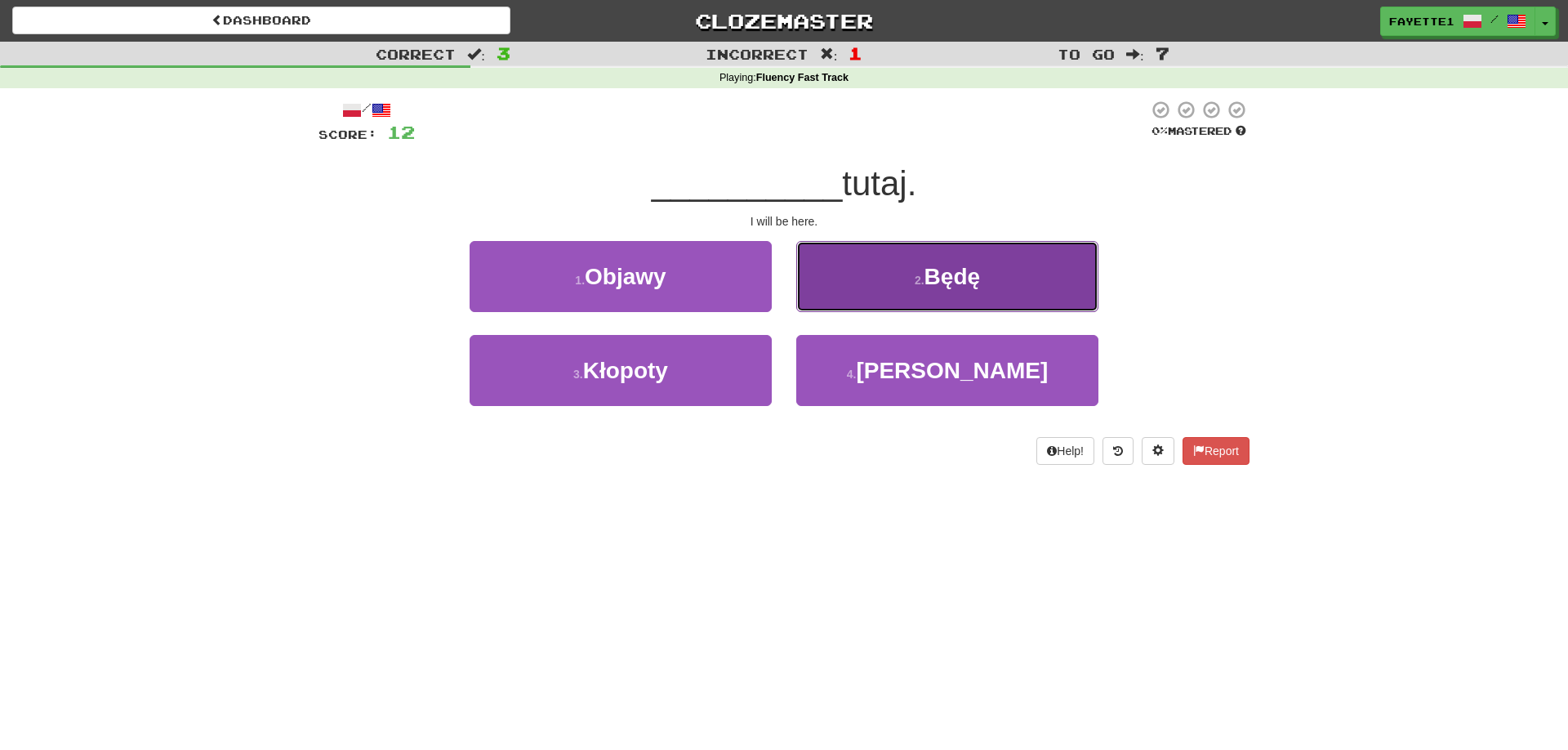
click at [885, 295] on button "2 . Będę" at bounding box center [947, 276] width 302 height 71
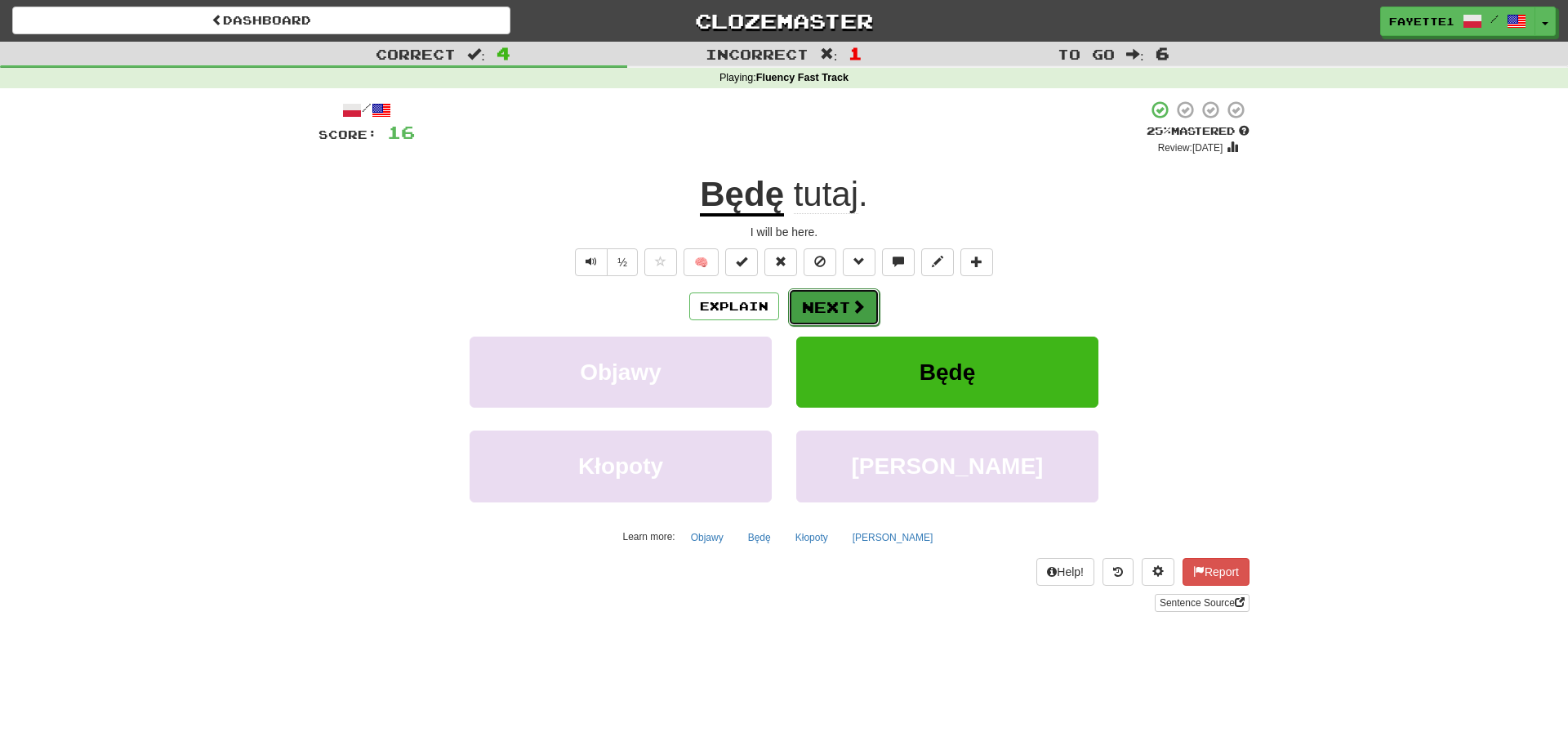
click at [821, 302] on button "Next" at bounding box center [834, 307] width 91 height 38
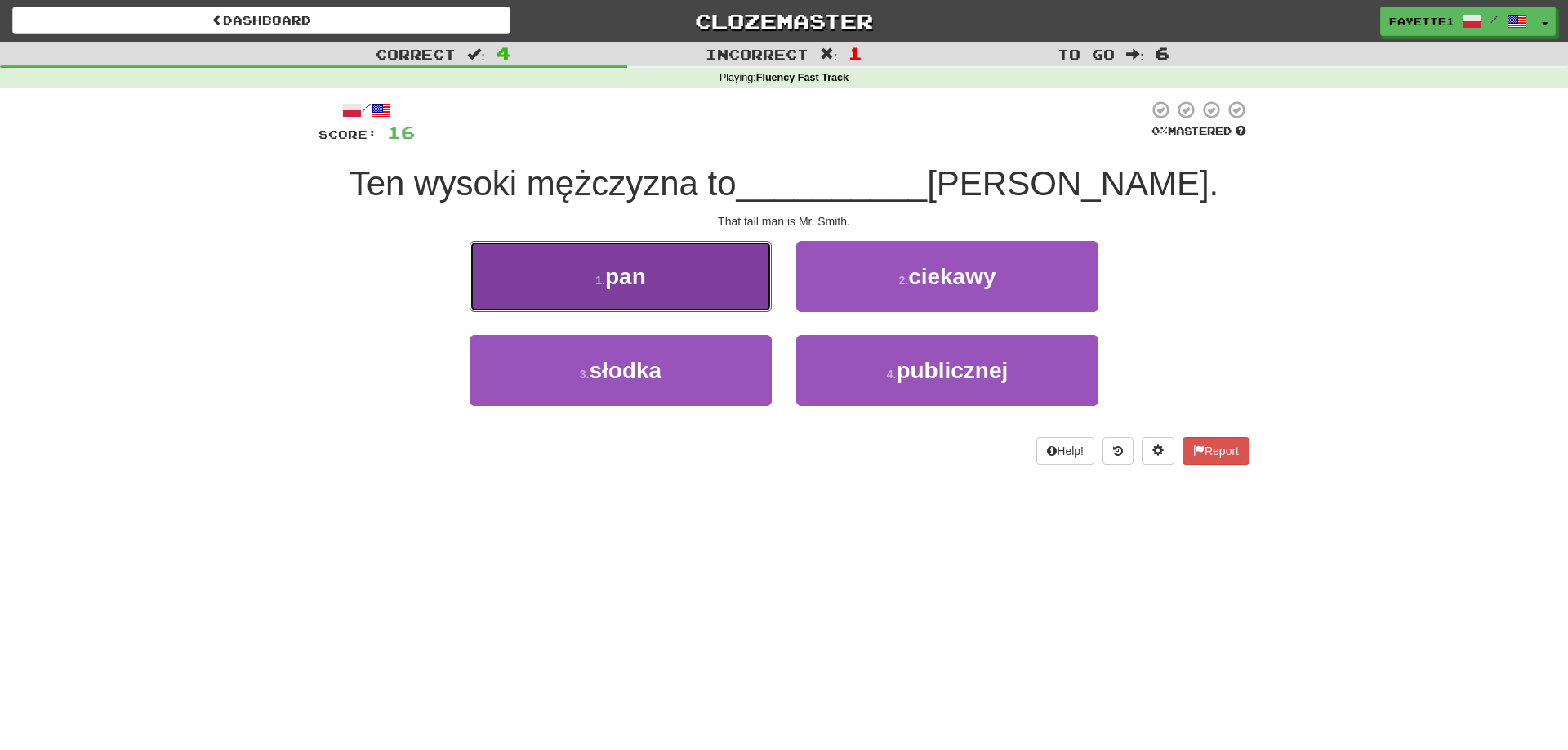
click at [745, 291] on button "1 . pan" at bounding box center [620, 276] width 302 height 71
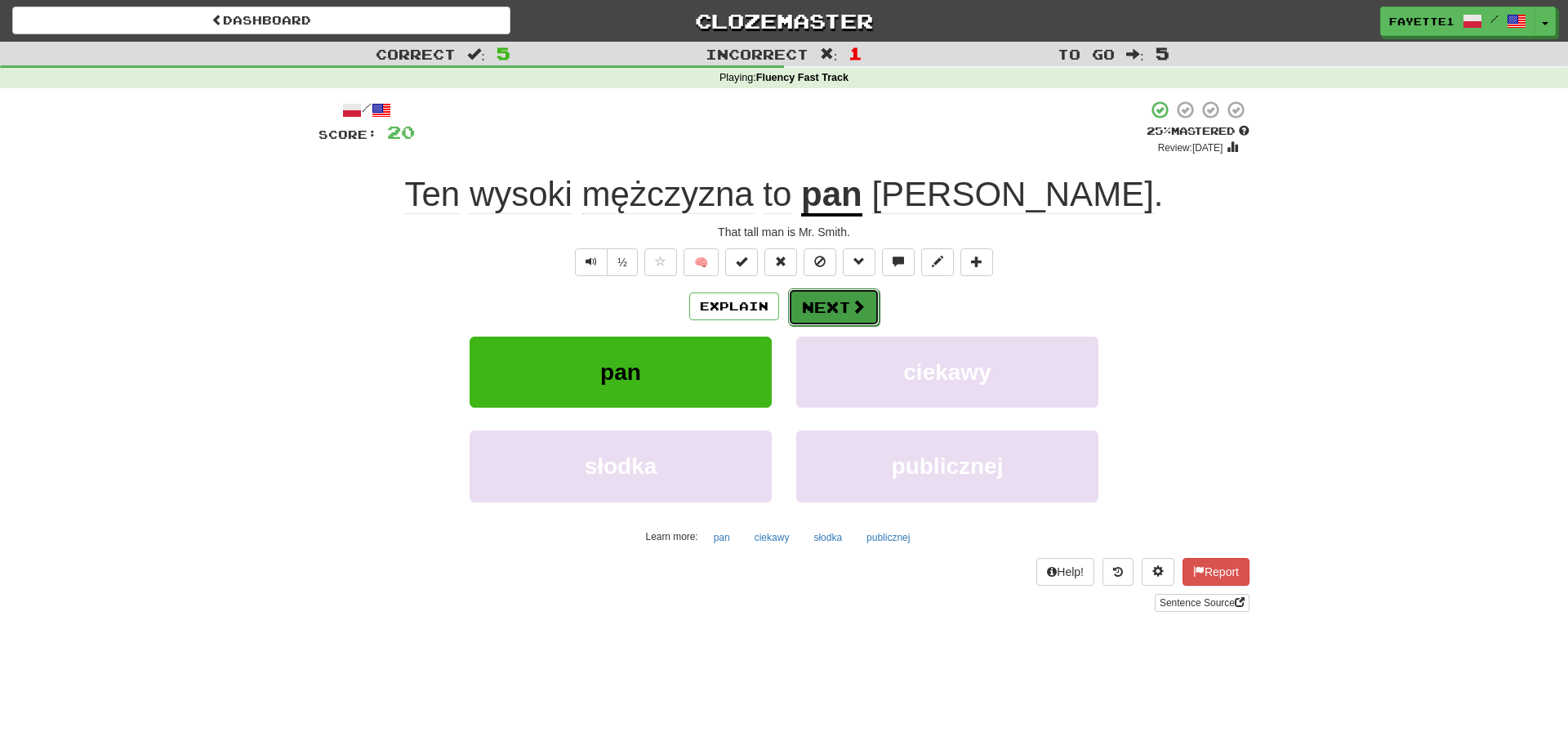
click at [838, 306] on button "Next" at bounding box center [834, 307] width 91 height 38
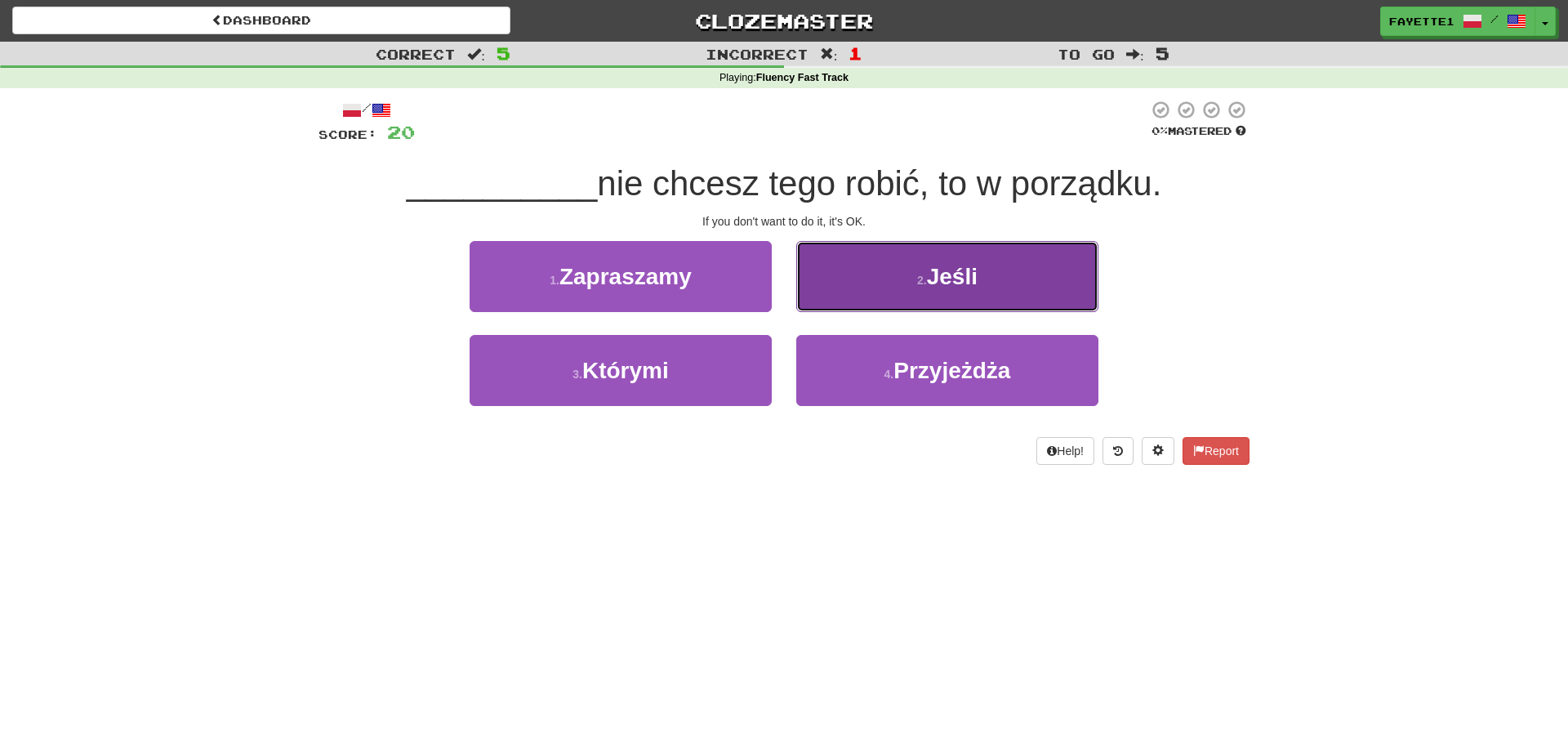
click at [900, 291] on button "2 . Jeśli" at bounding box center [947, 276] width 302 height 71
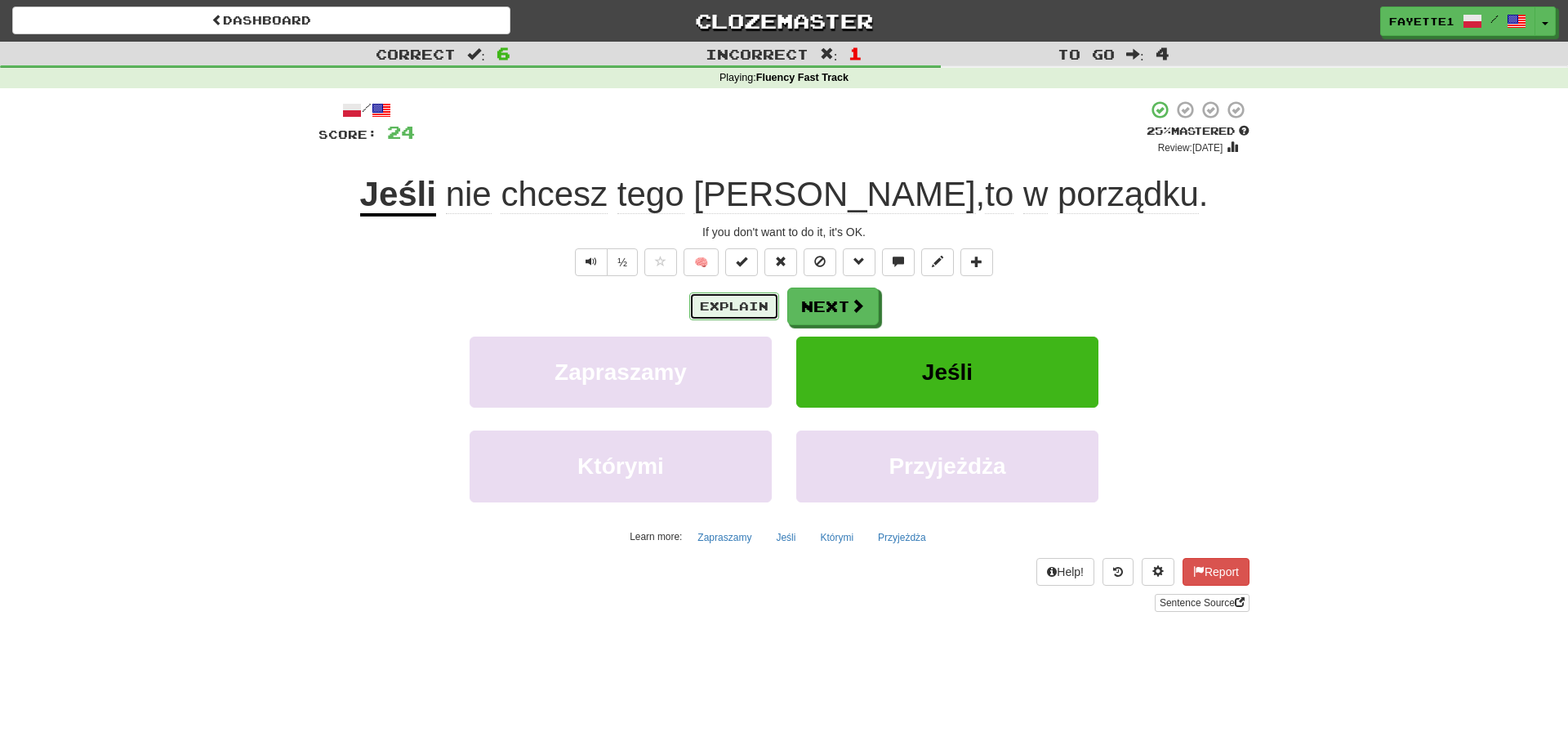
click at [706, 308] on button "Explain" at bounding box center [734, 306] width 90 height 28
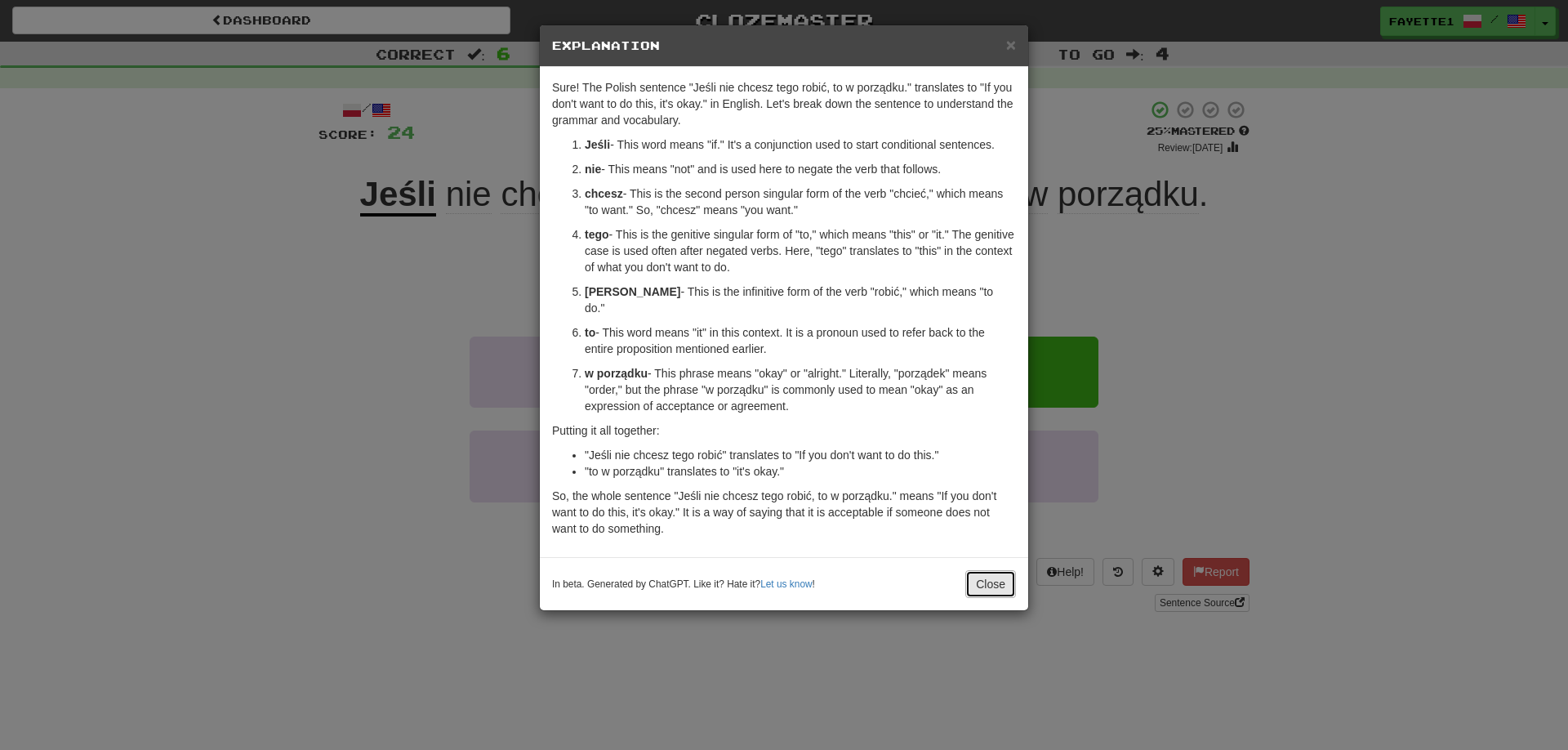
click at [994, 570] on button "Close" at bounding box center [991, 583] width 51 height 28
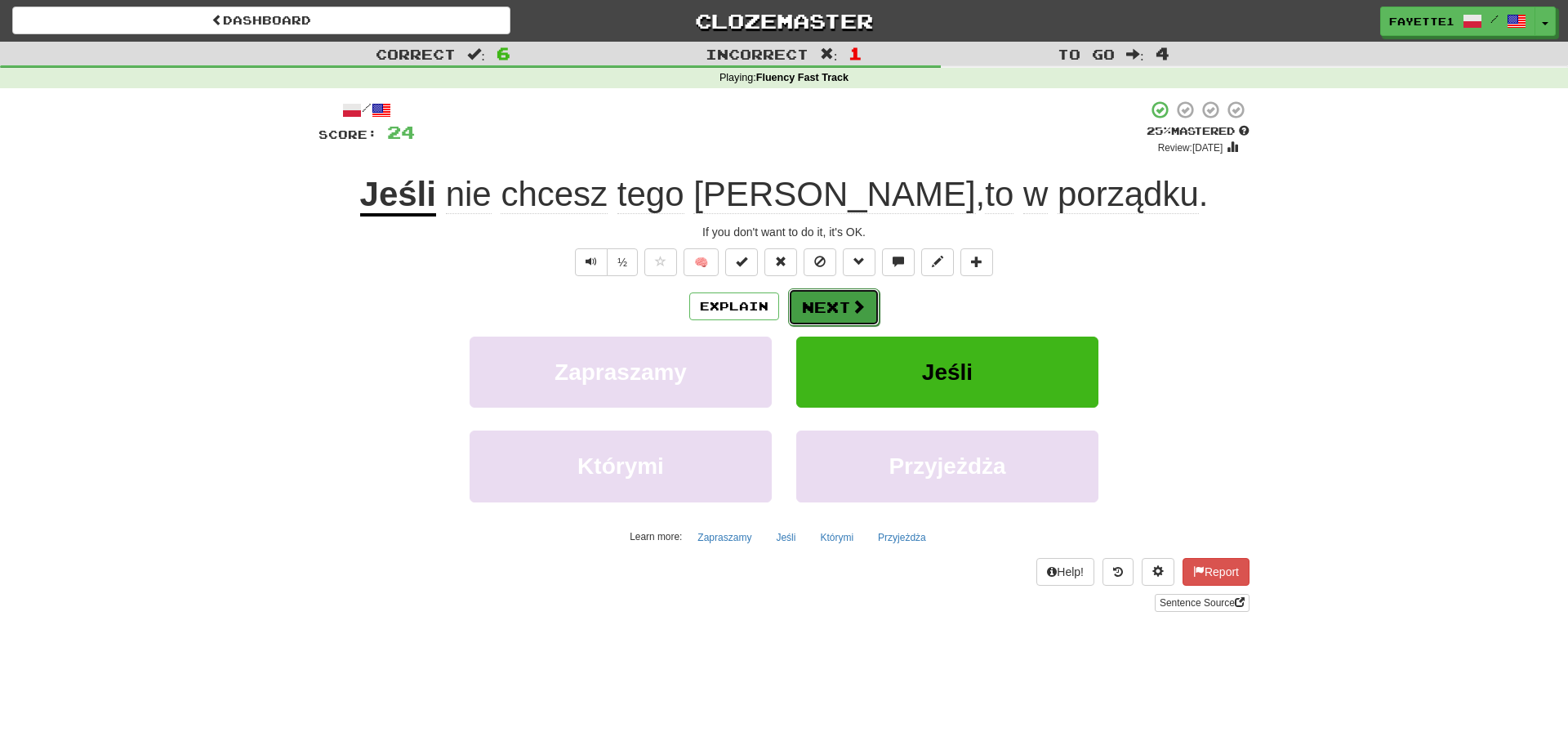
click at [827, 297] on button "Next" at bounding box center [834, 307] width 91 height 38
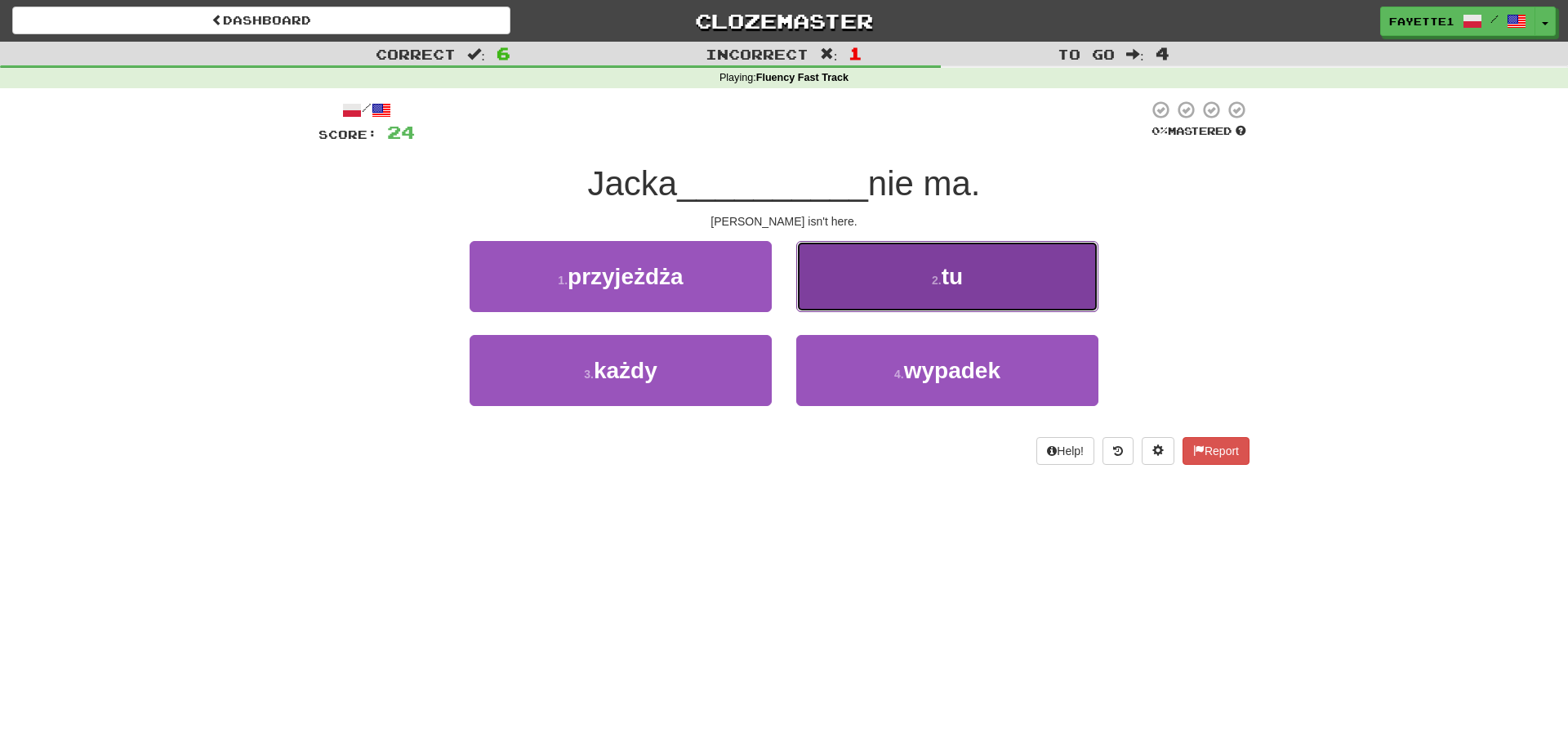
click at [911, 264] on button "2 . tu" at bounding box center [947, 276] width 302 height 71
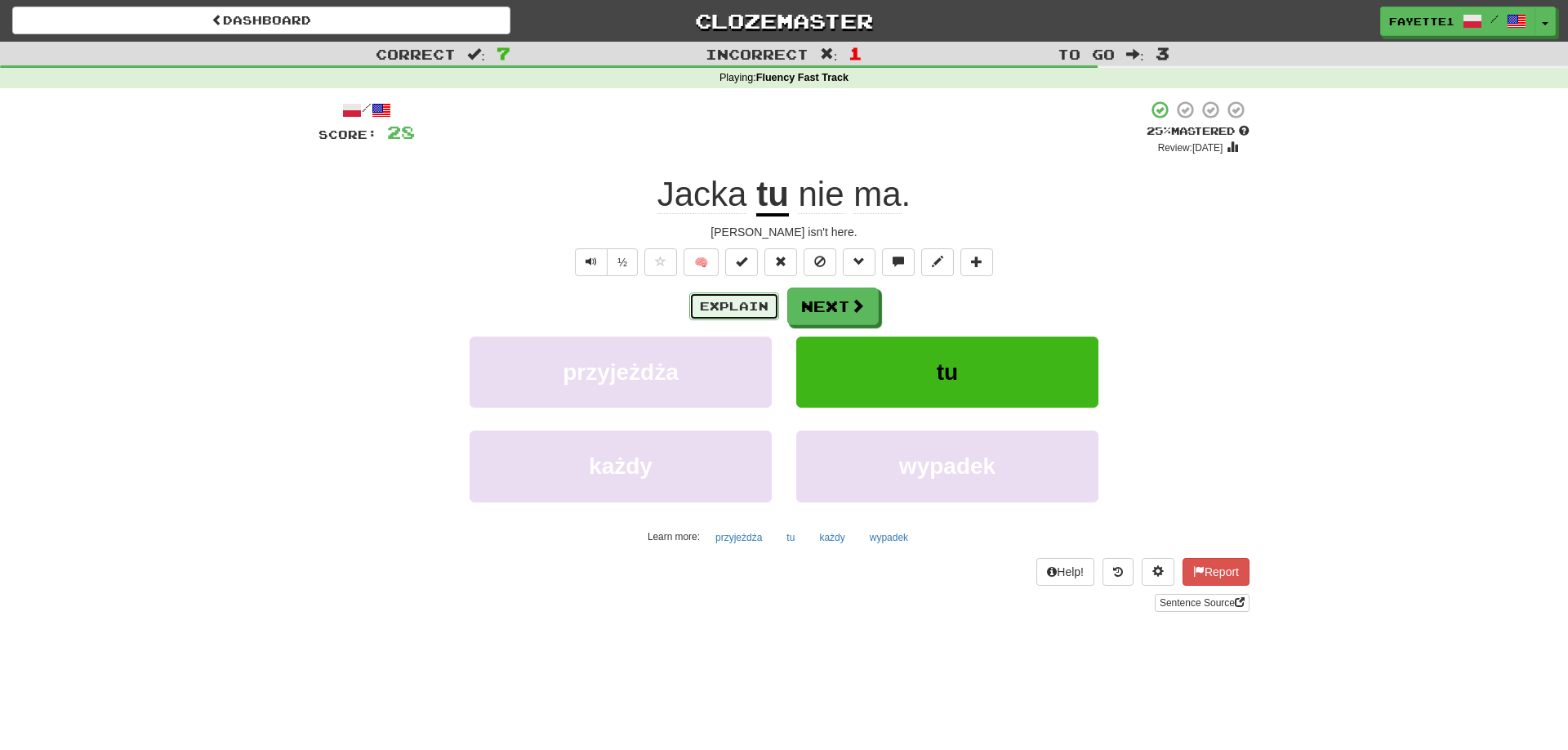
click at [754, 303] on button "Explain" at bounding box center [734, 306] width 90 height 28
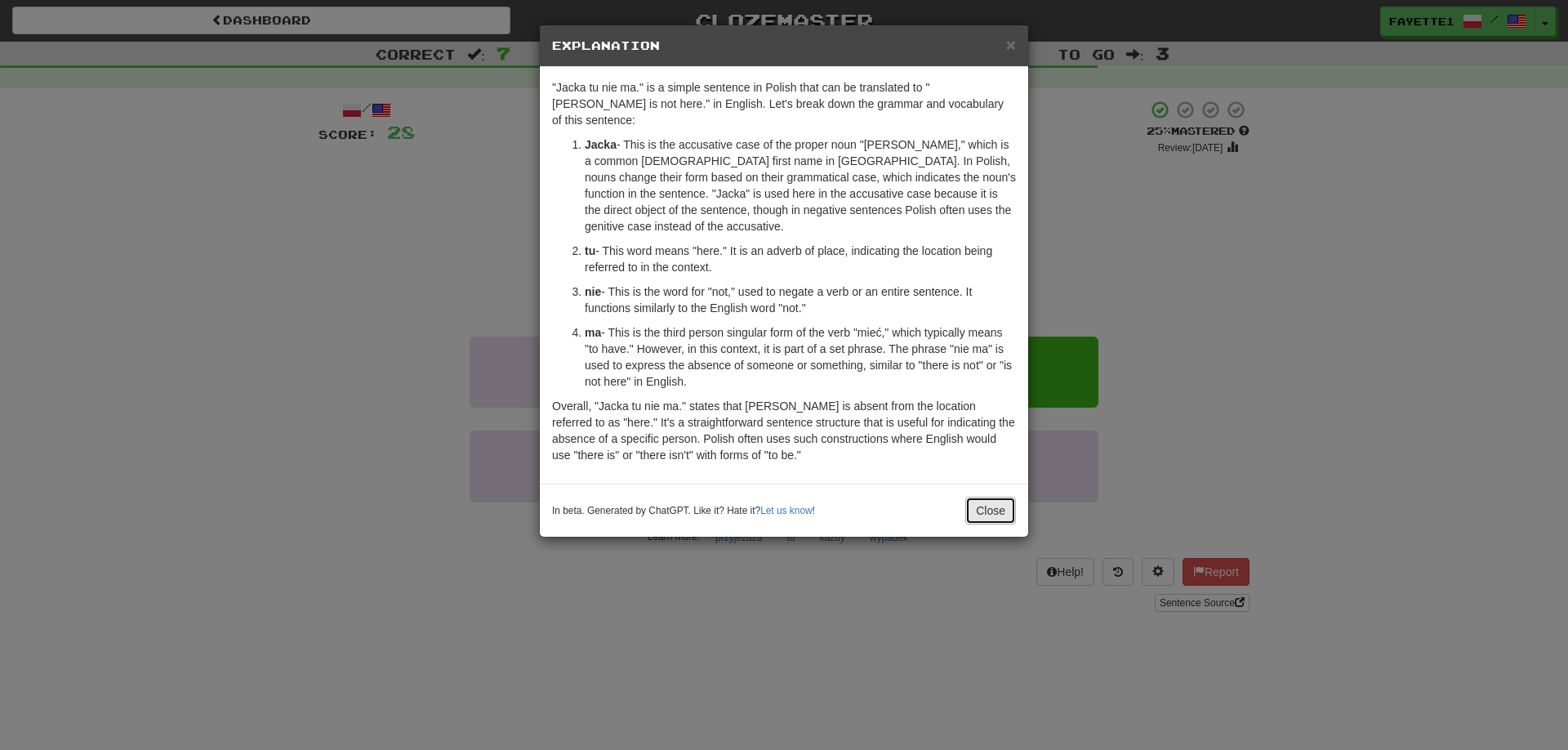
click at [1011, 499] on button "Close" at bounding box center [991, 510] width 51 height 28
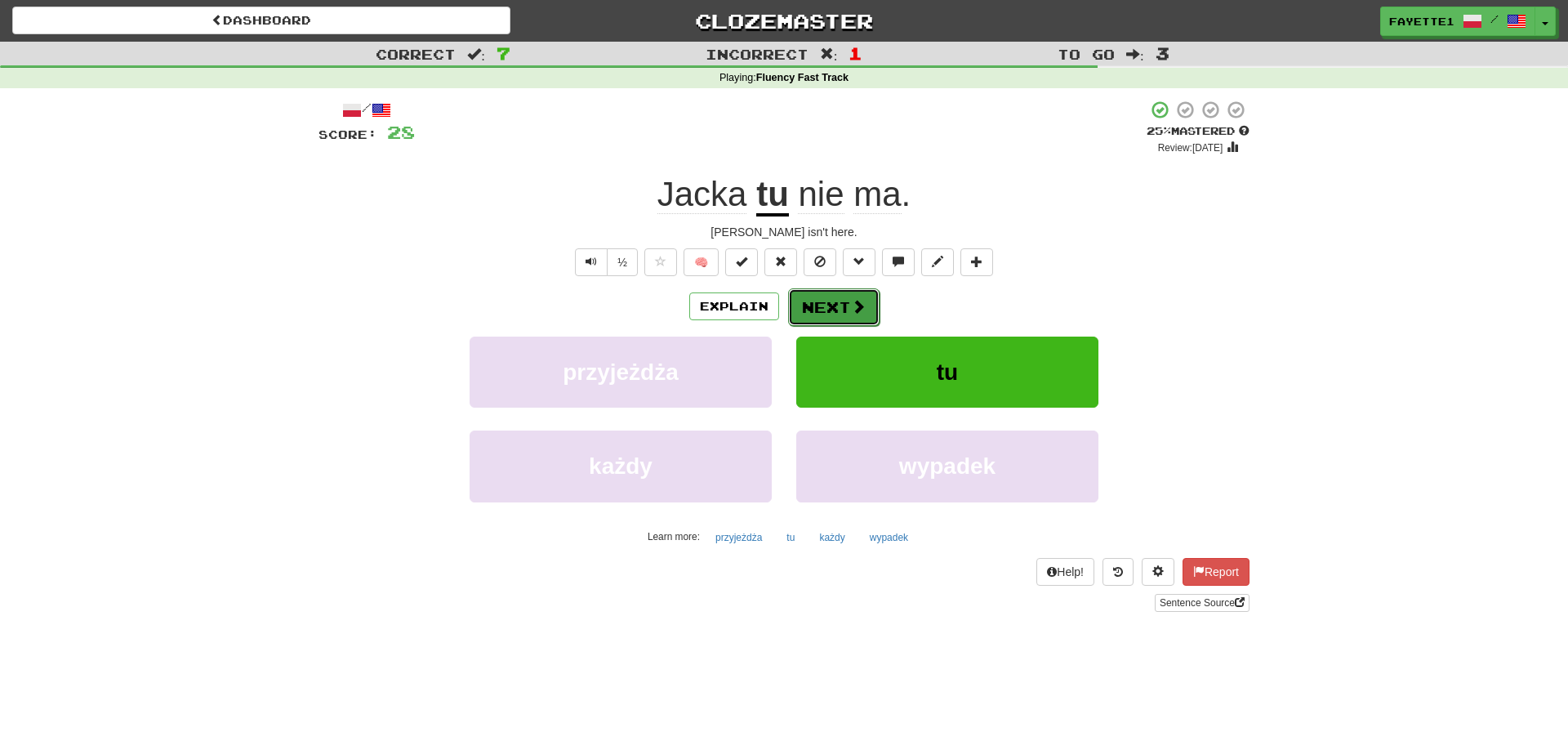
click at [831, 315] on button "Next" at bounding box center [834, 307] width 91 height 38
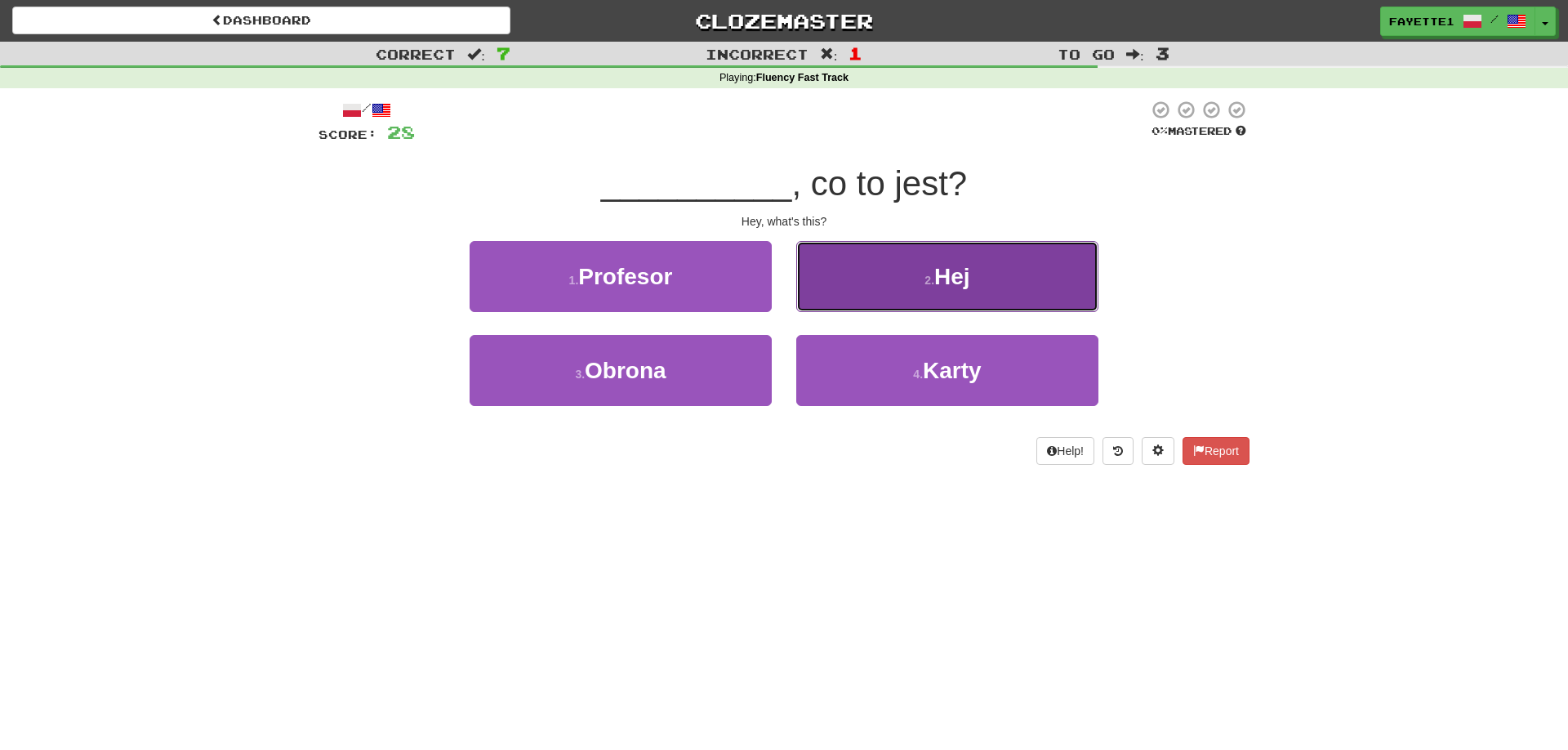
click at [942, 286] on span "Hej" at bounding box center [952, 276] width 36 height 25
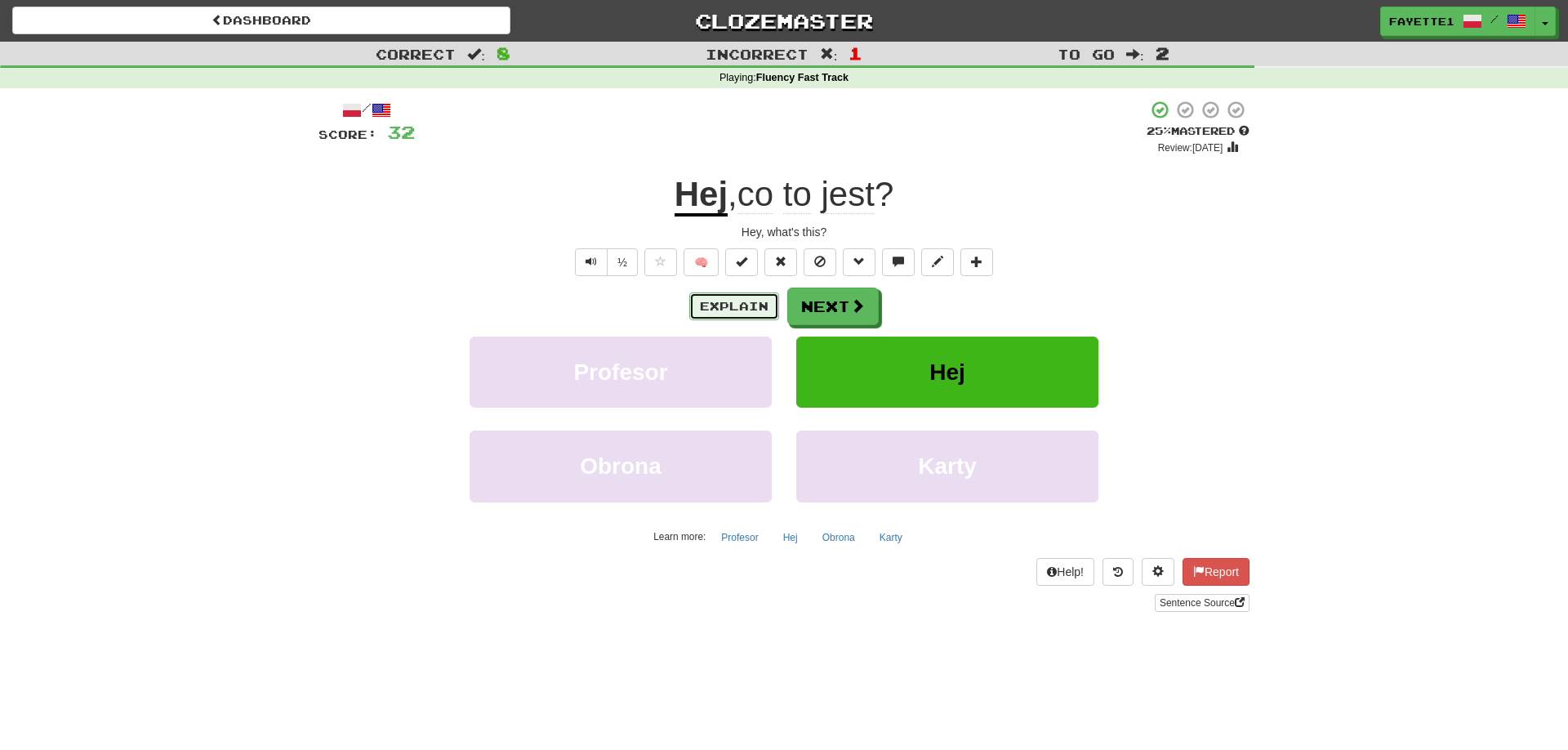
click at [751, 306] on button "Explain" at bounding box center [734, 306] width 90 height 28
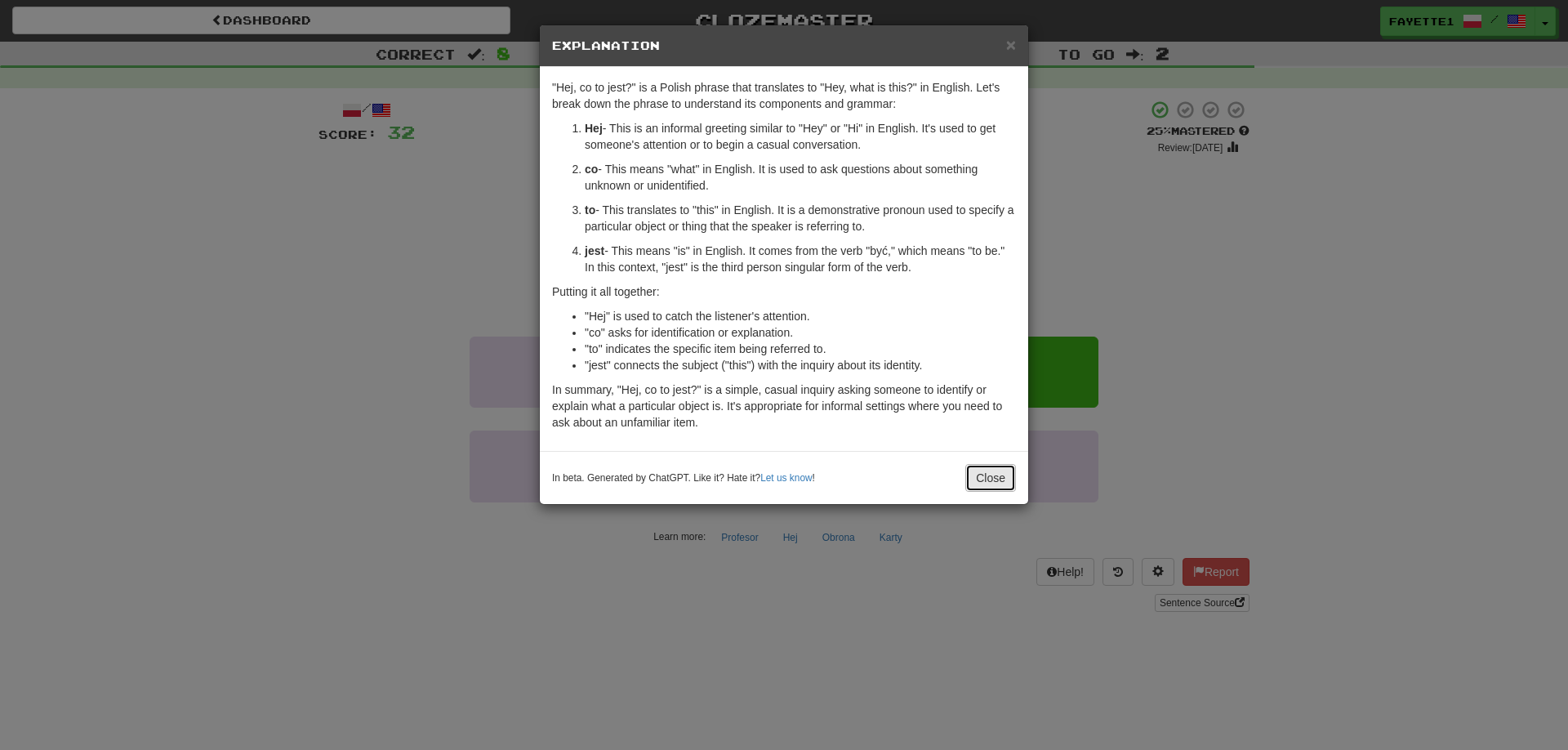
click at [985, 489] on button "Close" at bounding box center [991, 478] width 51 height 28
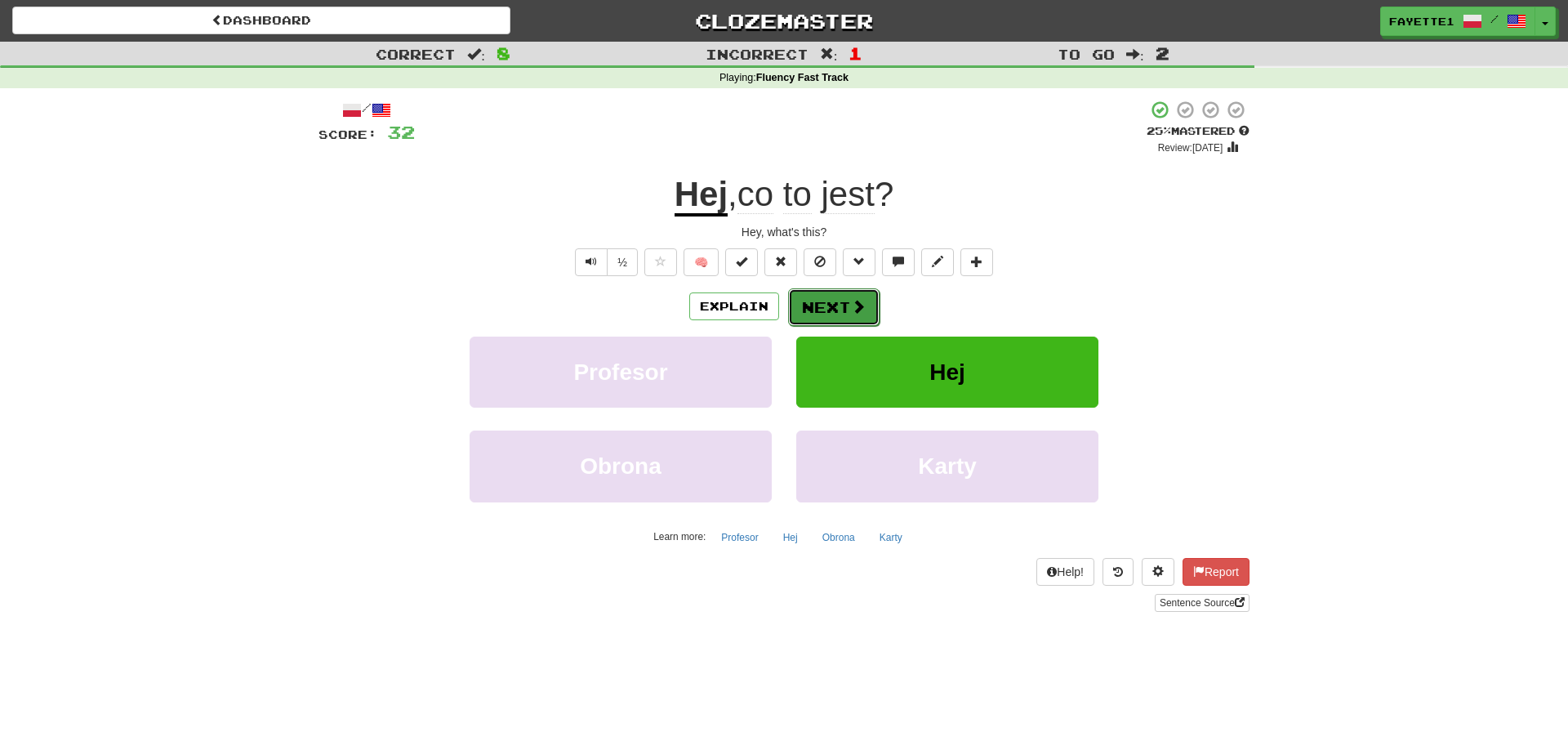
click at [860, 307] on span at bounding box center [858, 306] width 14 height 14
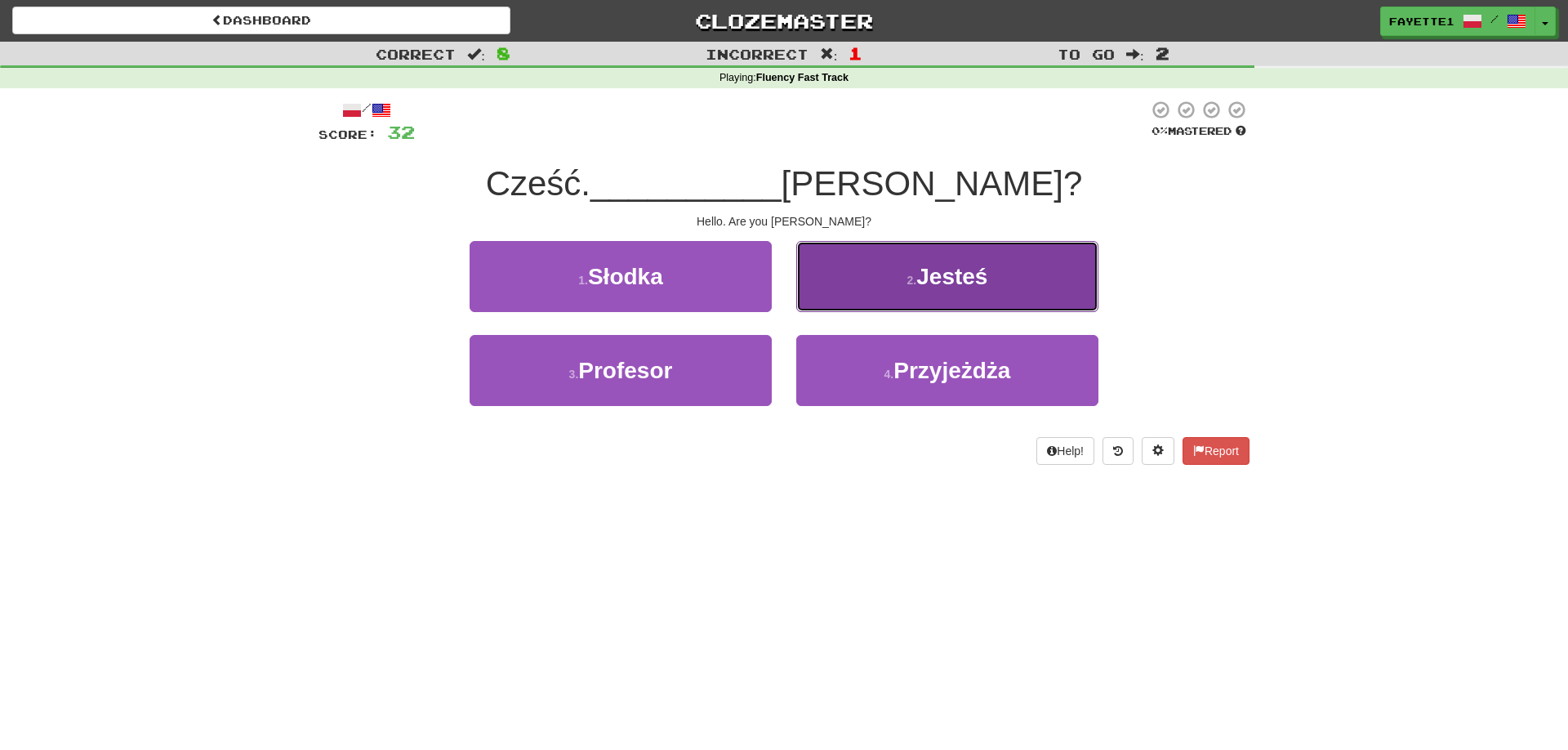
click at [954, 273] on span "Jesteś" at bounding box center [952, 276] width 71 height 25
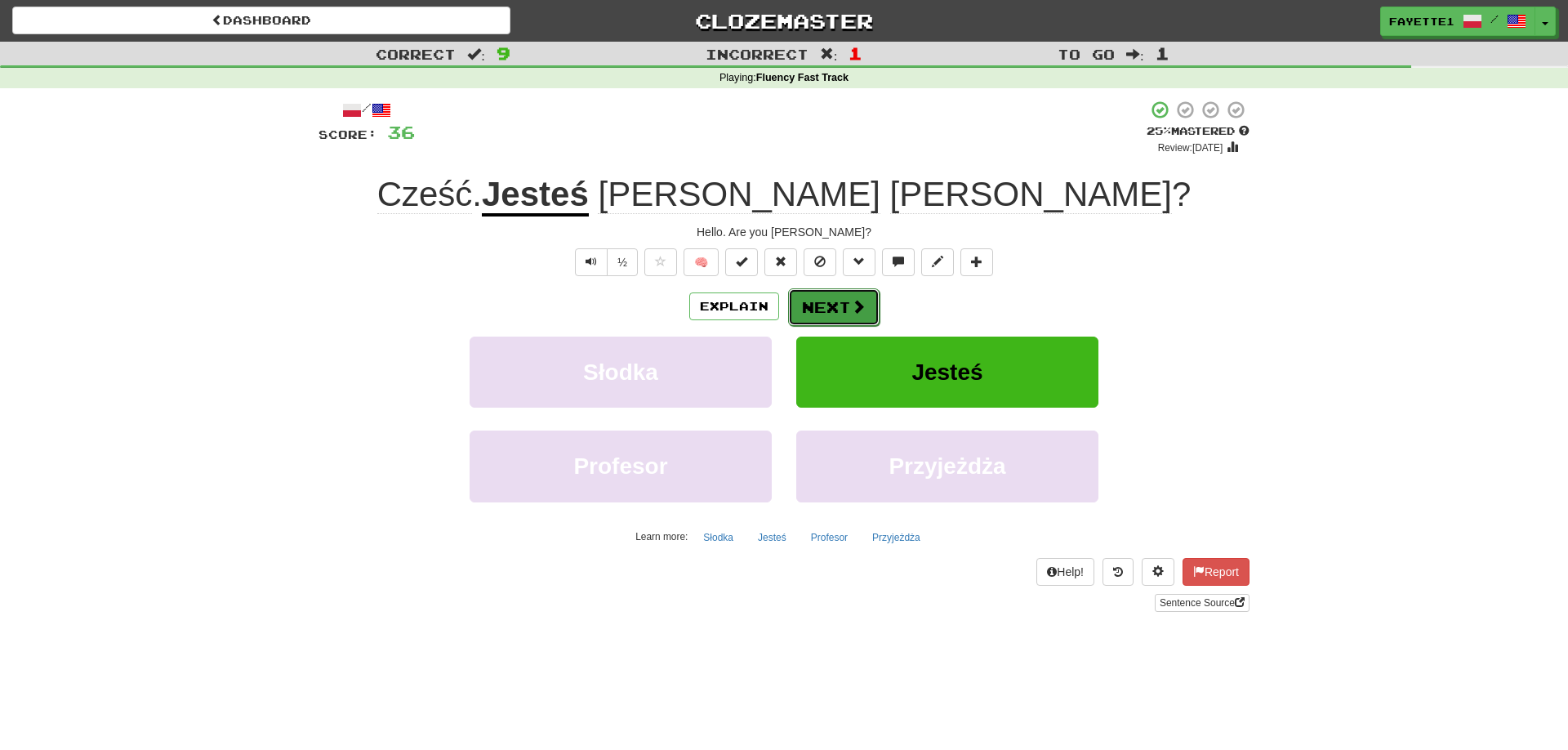
click at [823, 302] on button "Next" at bounding box center [834, 307] width 91 height 38
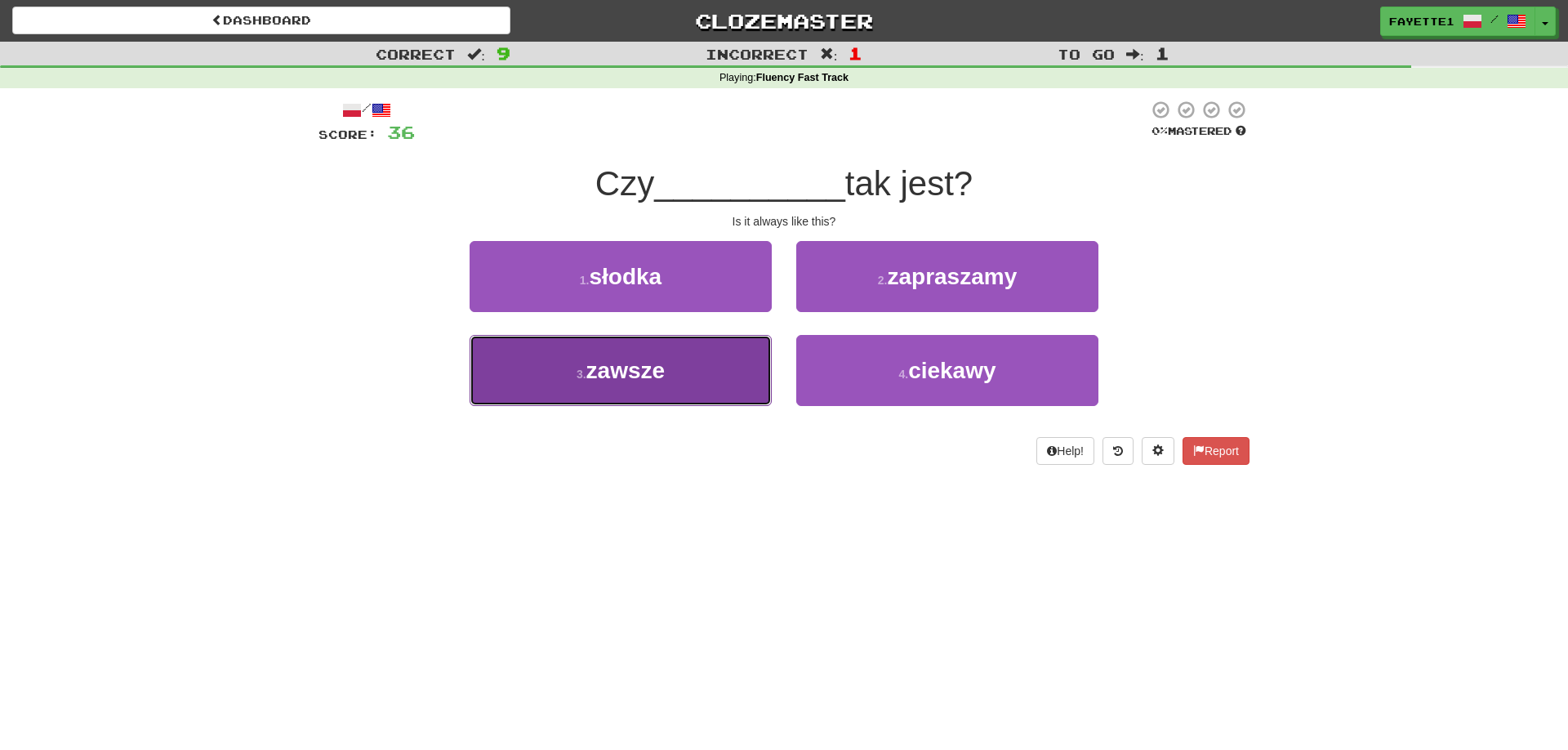
click at [629, 378] on span "zawsze" at bounding box center [626, 370] width 79 height 25
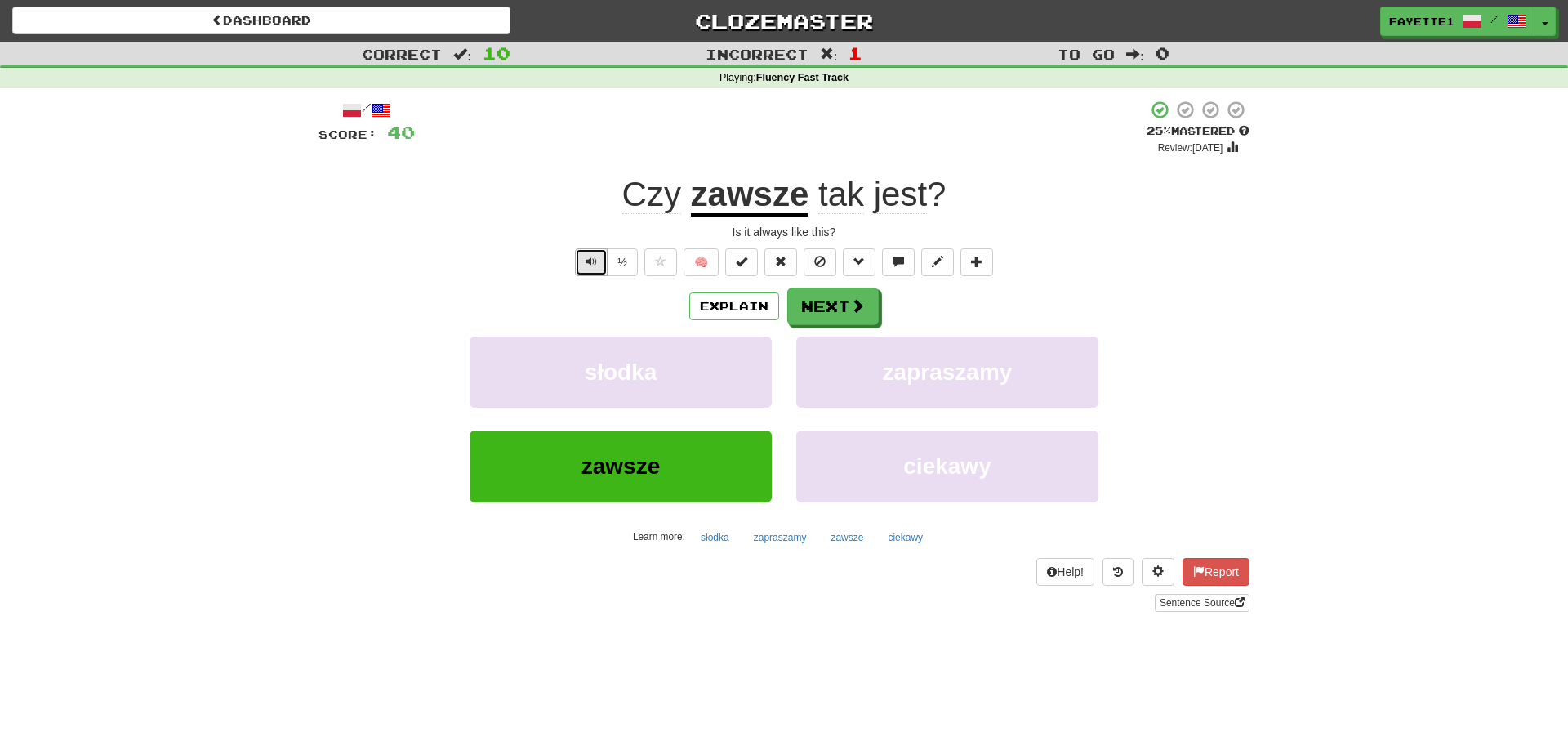
click at [592, 266] on span "Text-to-speech controls" at bounding box center [591, 261] width 12 height 12
click at [582, 267] on button "Text-to-speech controls" at bounding box center [591, 262] width 32 height 28
click at [621, 267] on button "½" at bounding box center [622, 262] width 31 height 28
click at [820, 311] on button "Next" at bounding box center [834, 307] width 91 height 38
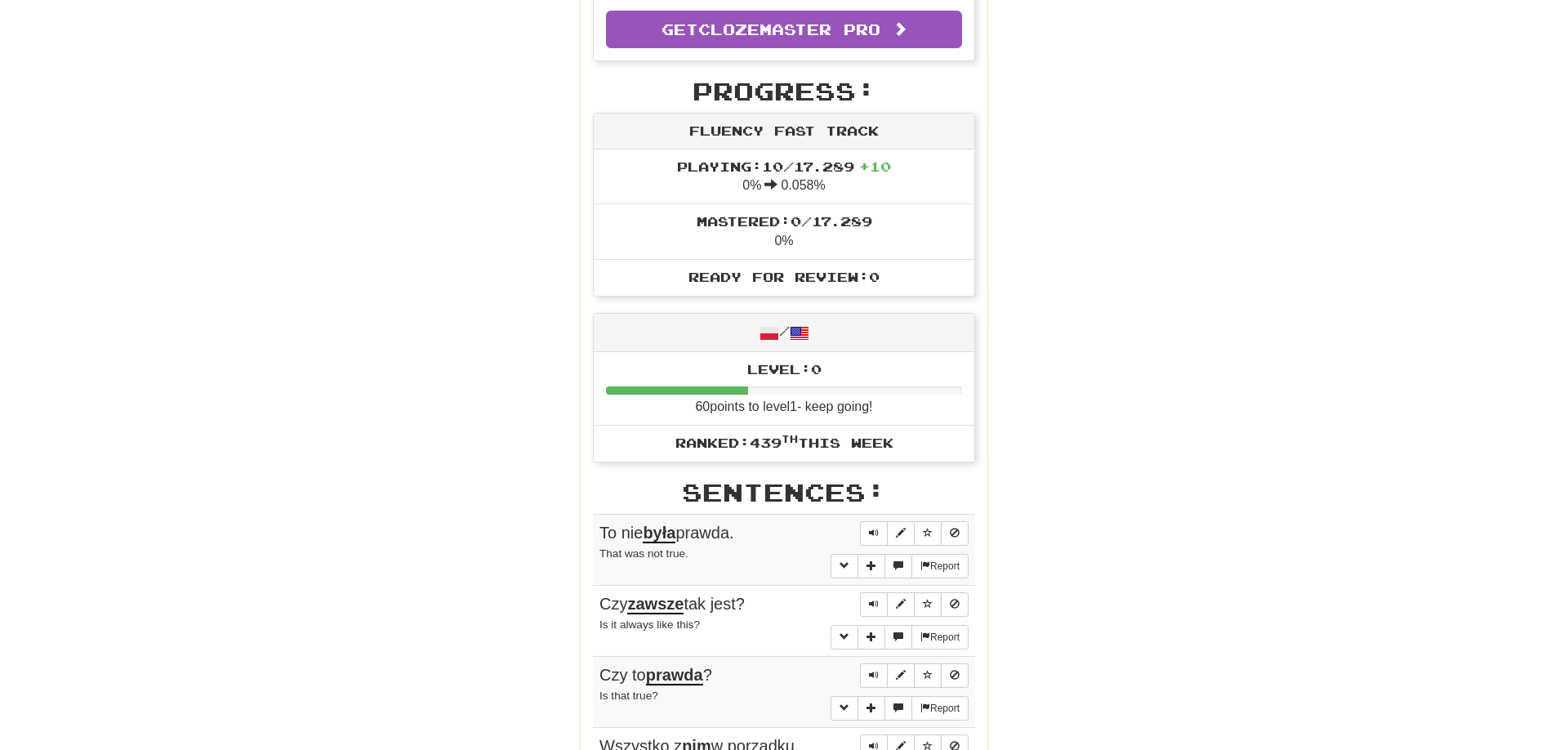
scroll to position [500, 0]
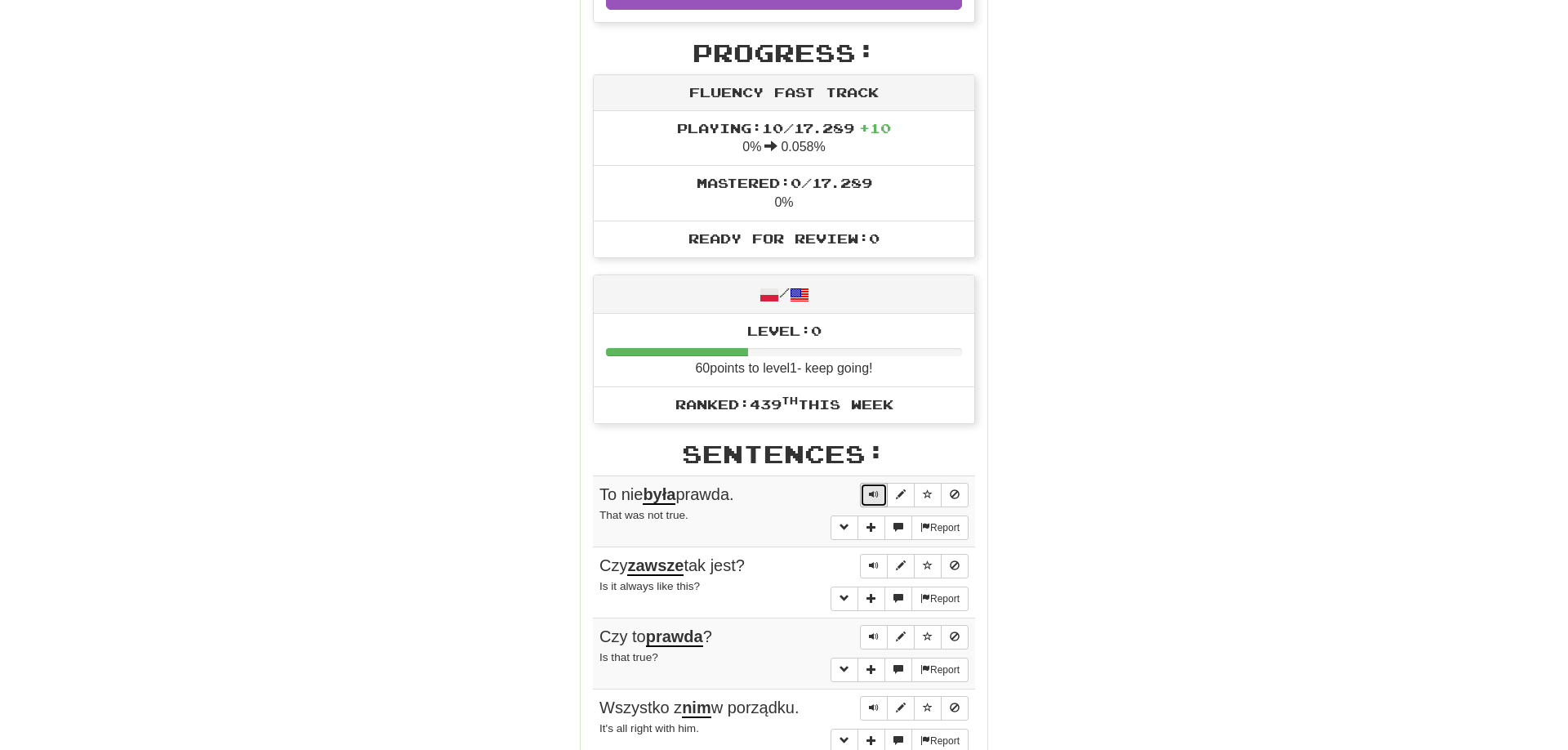
click at [874, 495] on span "Sentence controls" at bounding box center [874, 494] width 10 height 10
click at [877, 569] on span "Sentence controls" at bounding box center [874, 565] width 10 height 10
click at [870, 637] on span "Sentence controls" at bounding box center [874, 636] width 10 height 10
